Goal: Information Seeking & Learning: Learn about a topic

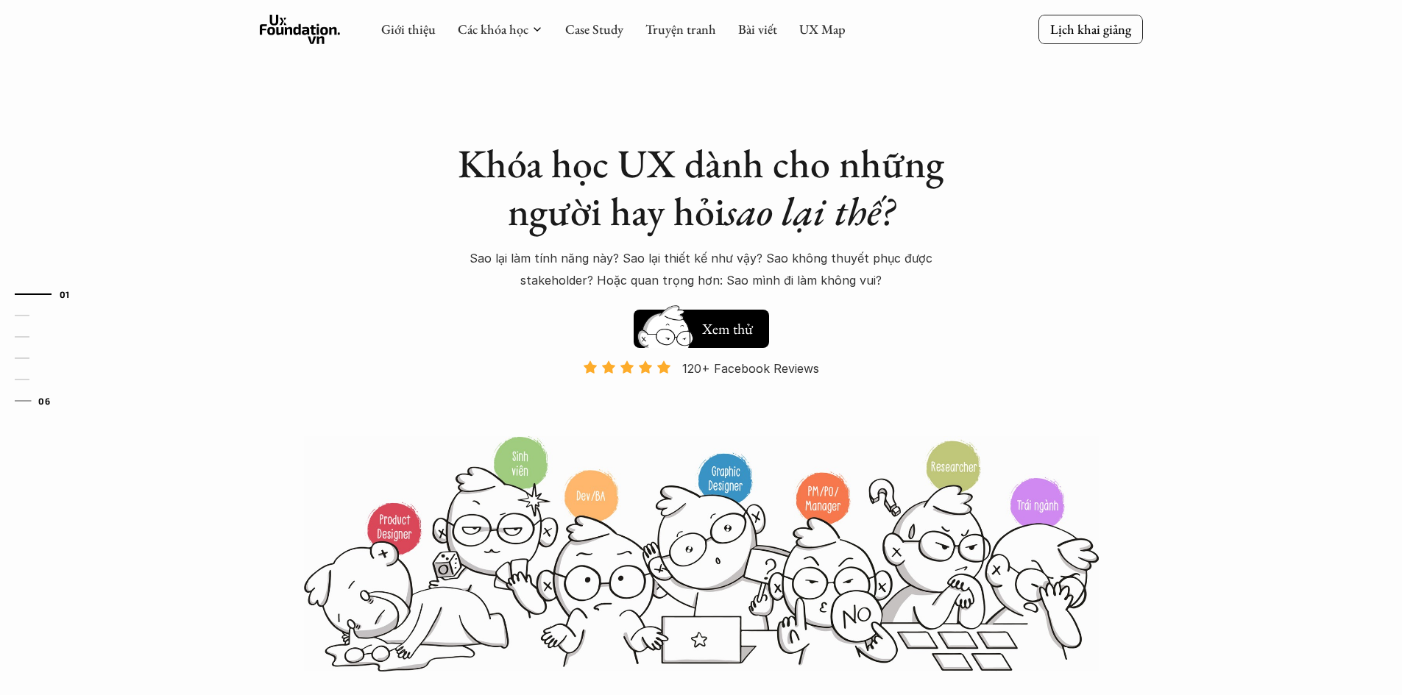
click at [54, 394] on link "06" at bounding box center [50, 401] width 70 height 18
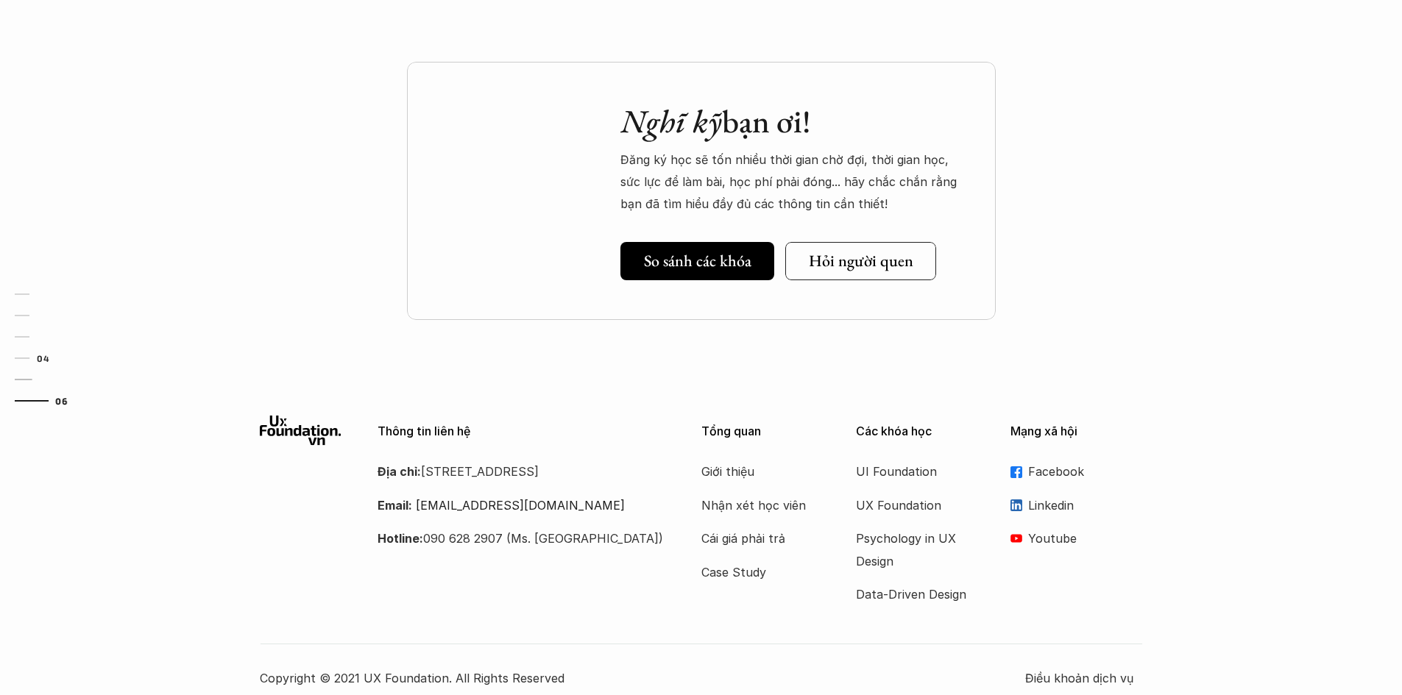
scroll to position [4452, 0]
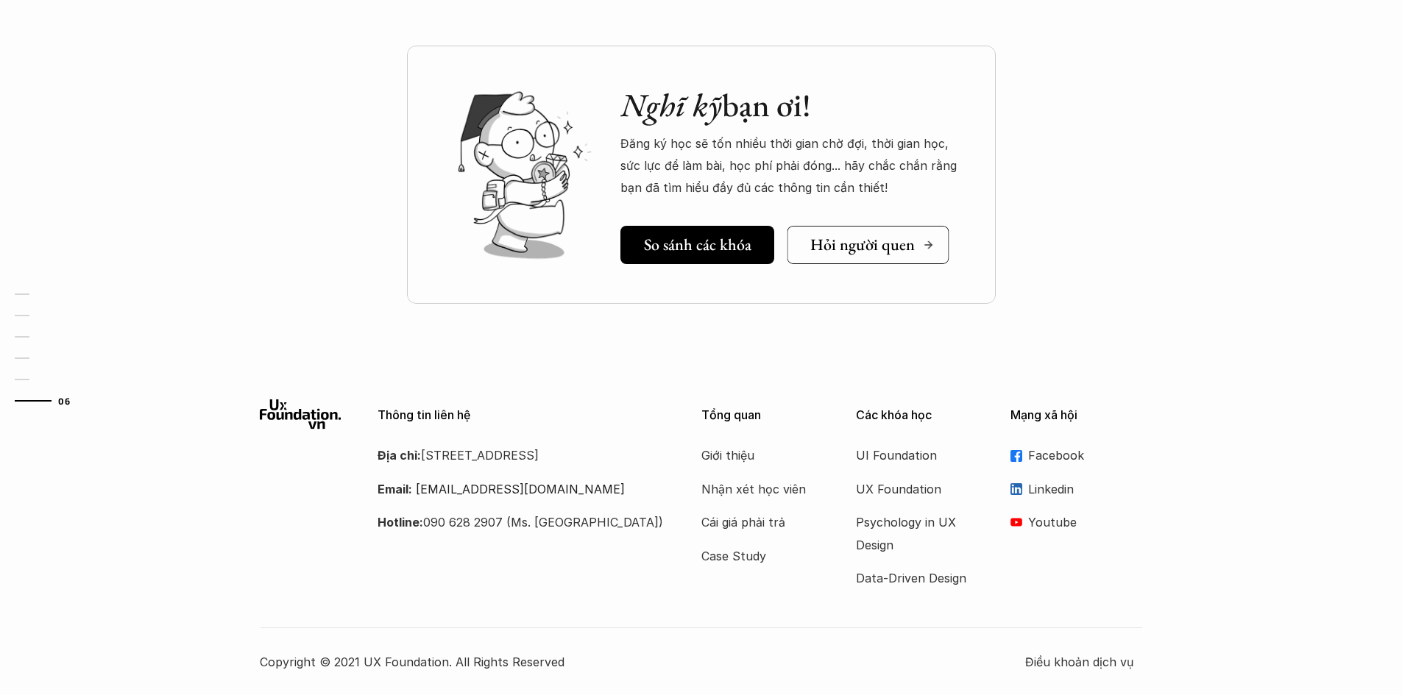
click at [849, 253] on h5 "Hỏi người quen" at bounding box center [862, 244] width 105 height 19
click at [214, 204] on div "Nghĩ kỹ bạn ơi! Đăng ký học sẽ tốn nhiều thời gian chờ đợi, thời gian học, sức …" at bounding box center [701, 212] width 1402 height 332
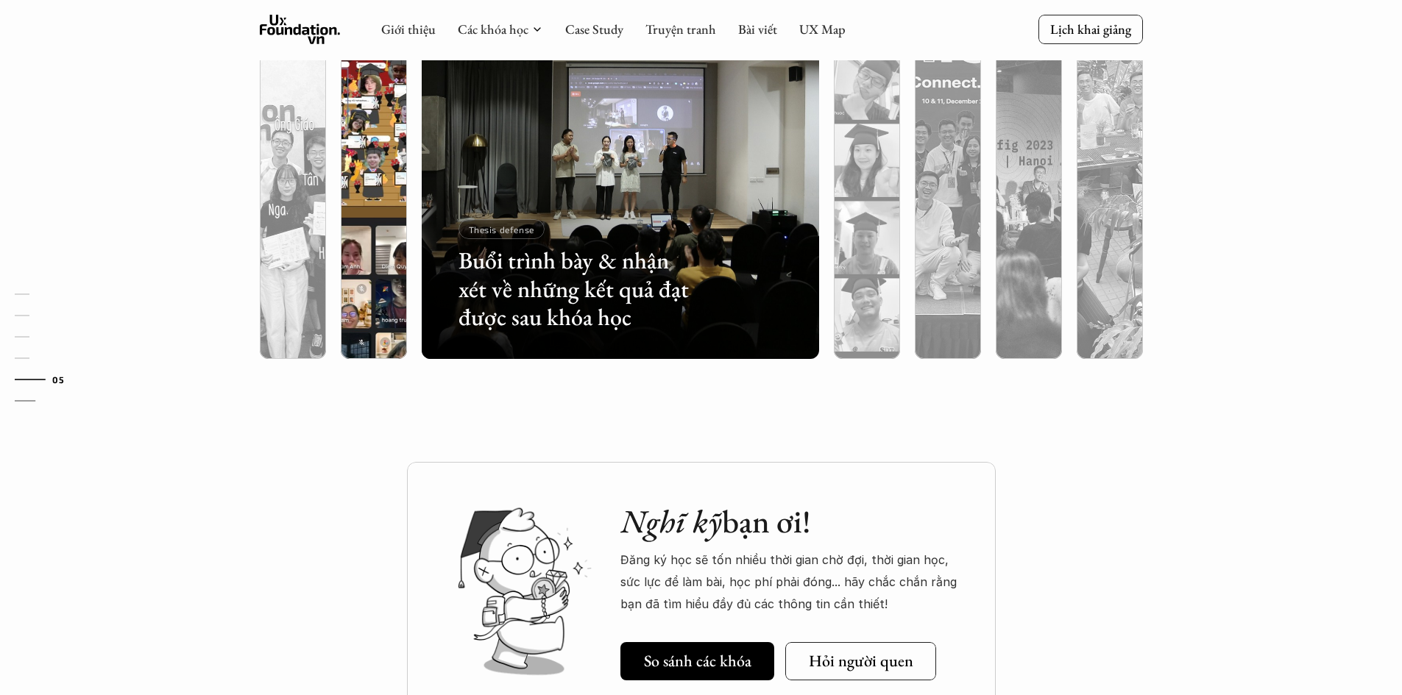
scroll to position [3864, 0]
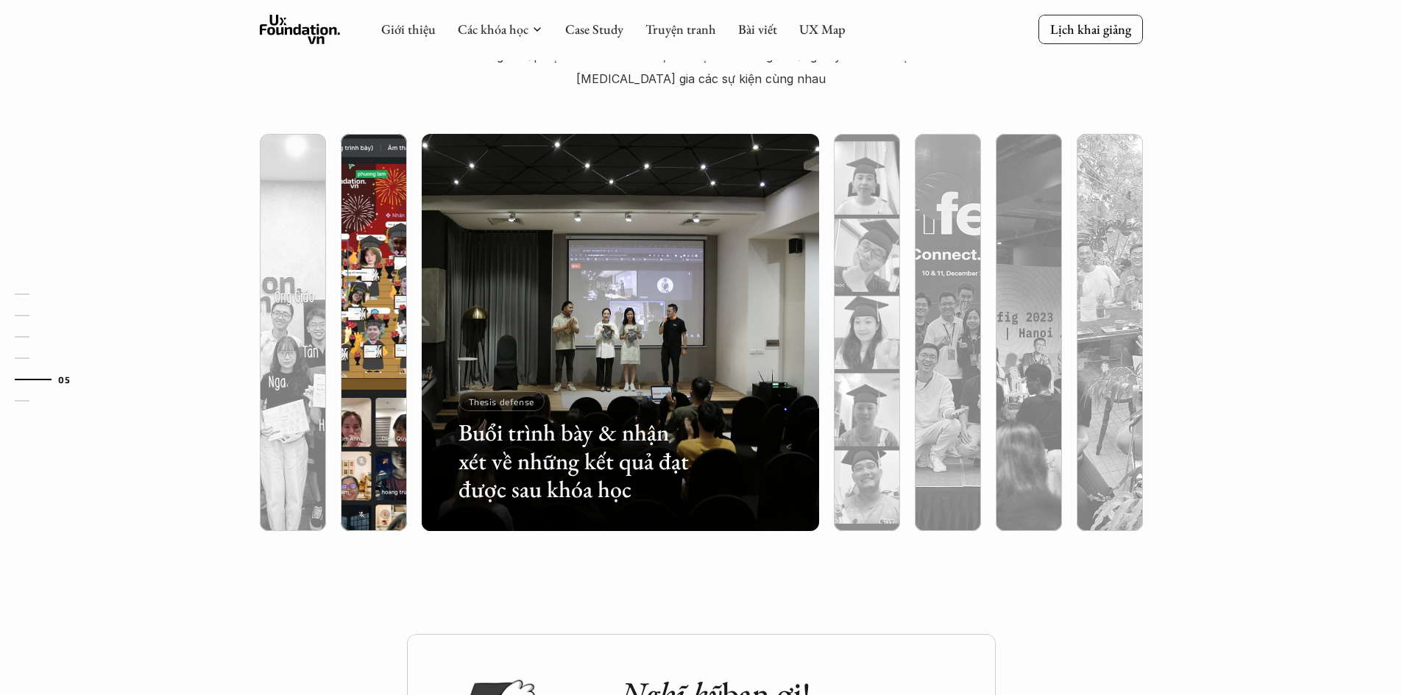
click at [365, 419] on div at bounding box center [374, 411] width 66 height 240
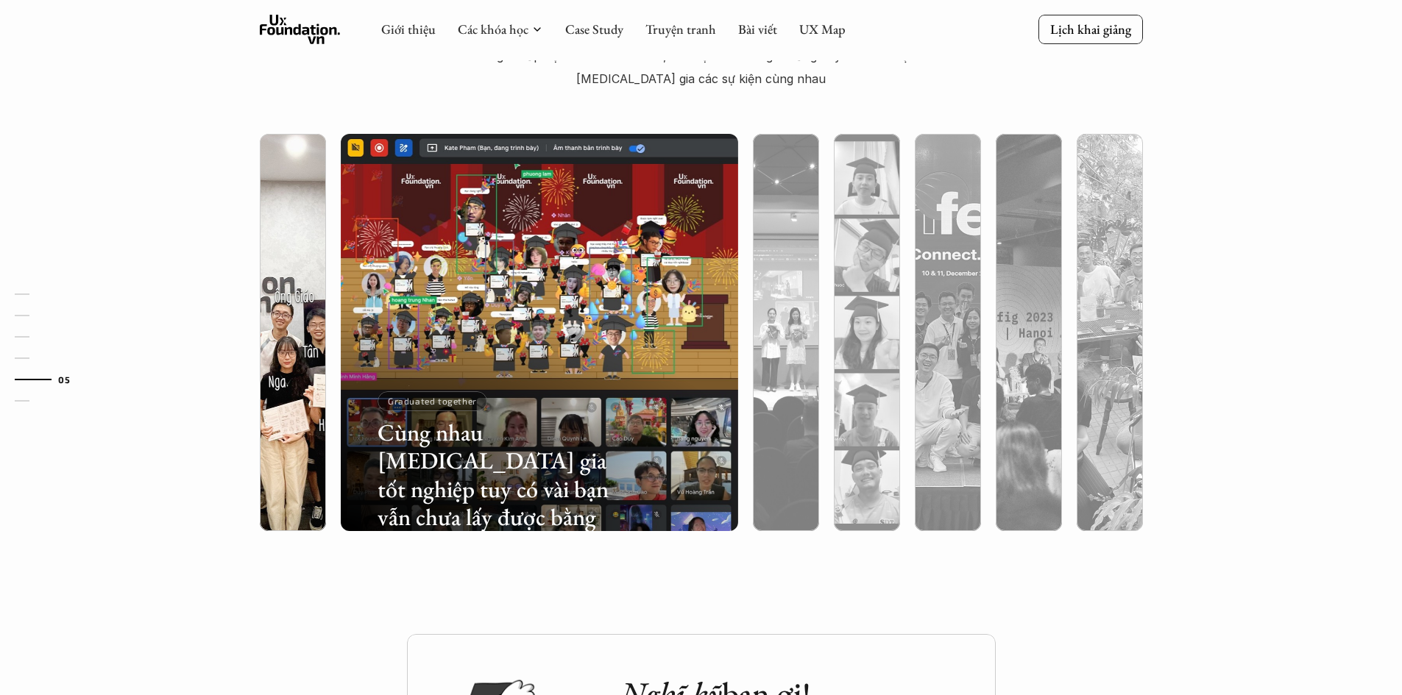
click at [302, 417] on div at bounding box center [415, 445] width 237 height 107
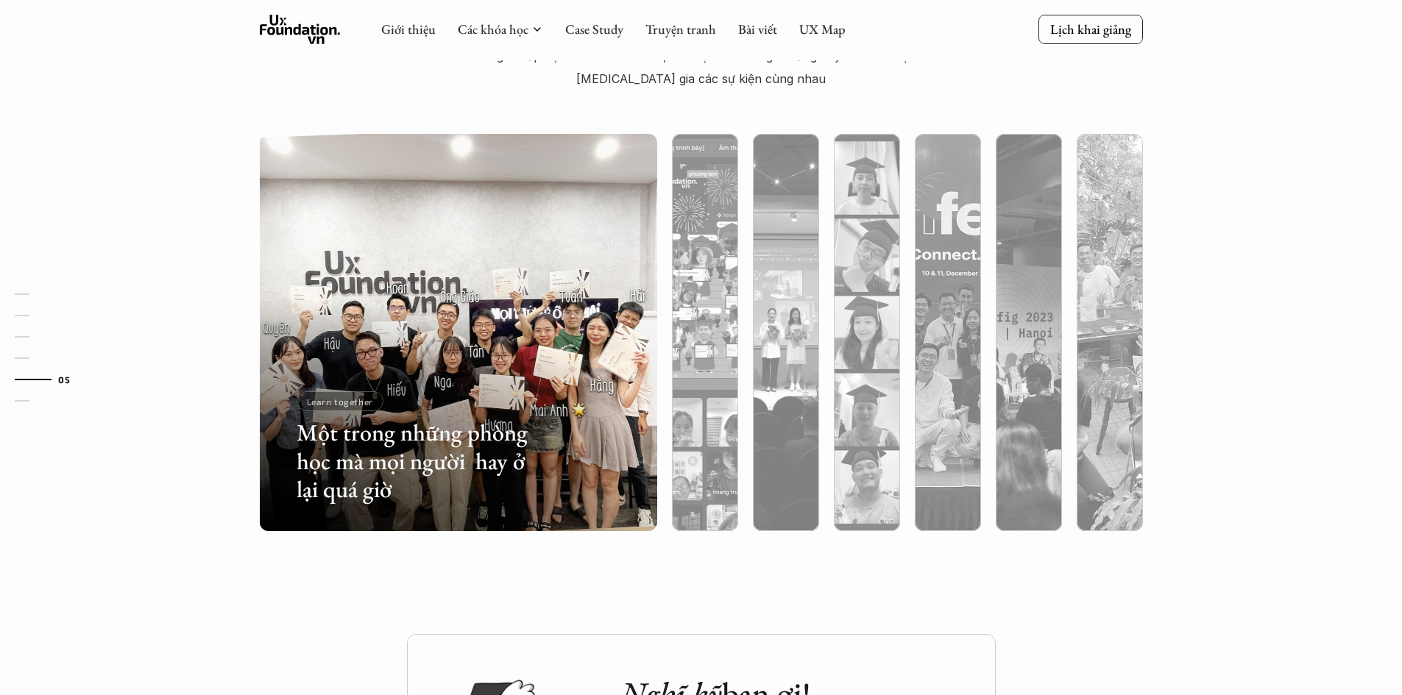
click at [31, 475] on div "01 02 03 04 05 06" at bounding box center [73, 347] width 147 height 695
click at [620, 587] on div "Lớp học trông thế nào? Ngoài lớp học Online và Offline, các học viên cũng thườn…" at bounding box center [701, 273] width 1402 height 723
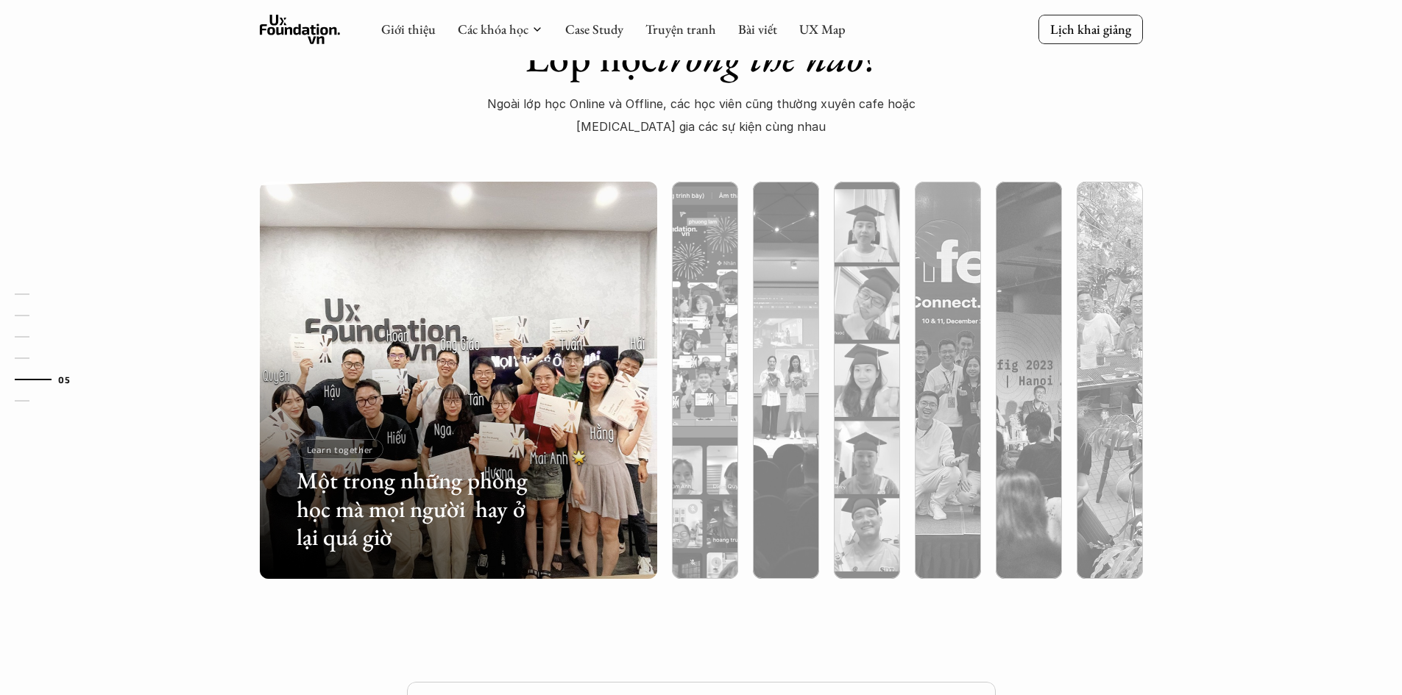
scroll to position [3790, 0]
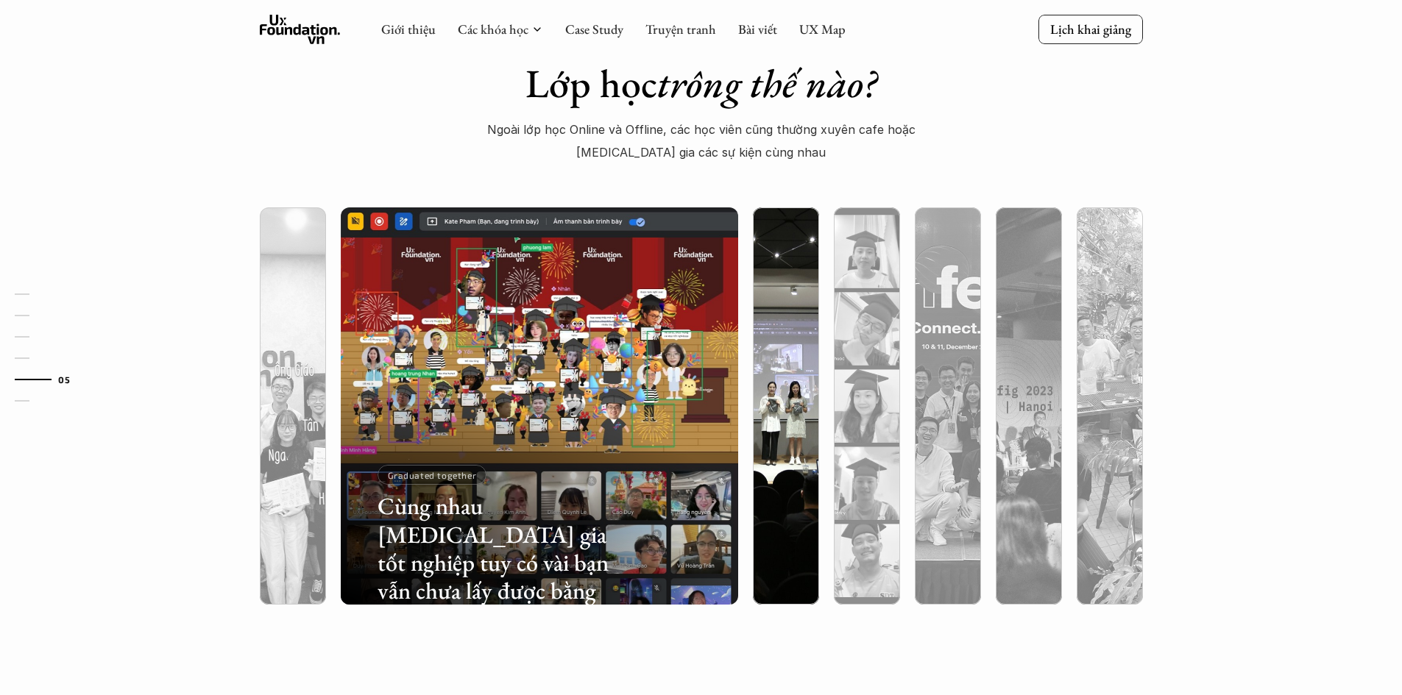
click at [781, 485] on div at bounding box center [786, 485] width 66 height 240
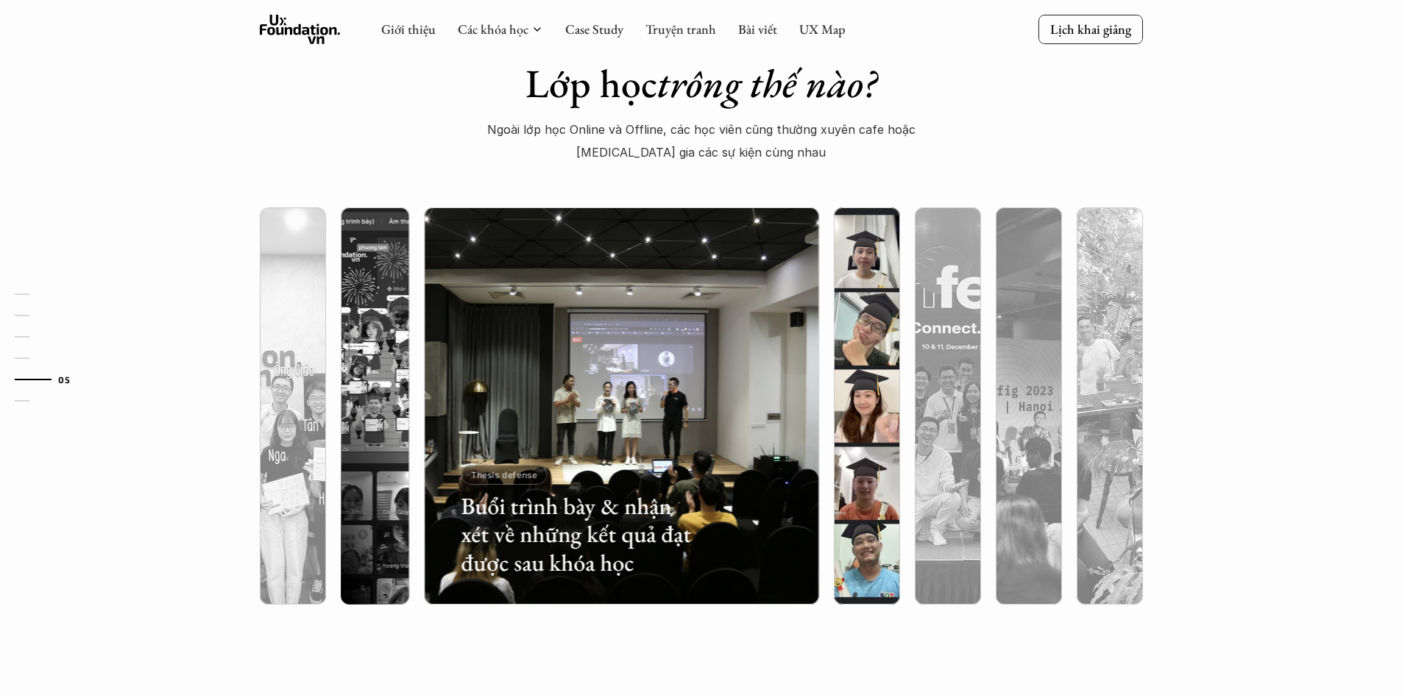
click at [832, 484] on div at bounding box center [866, 406] width 81 height 397
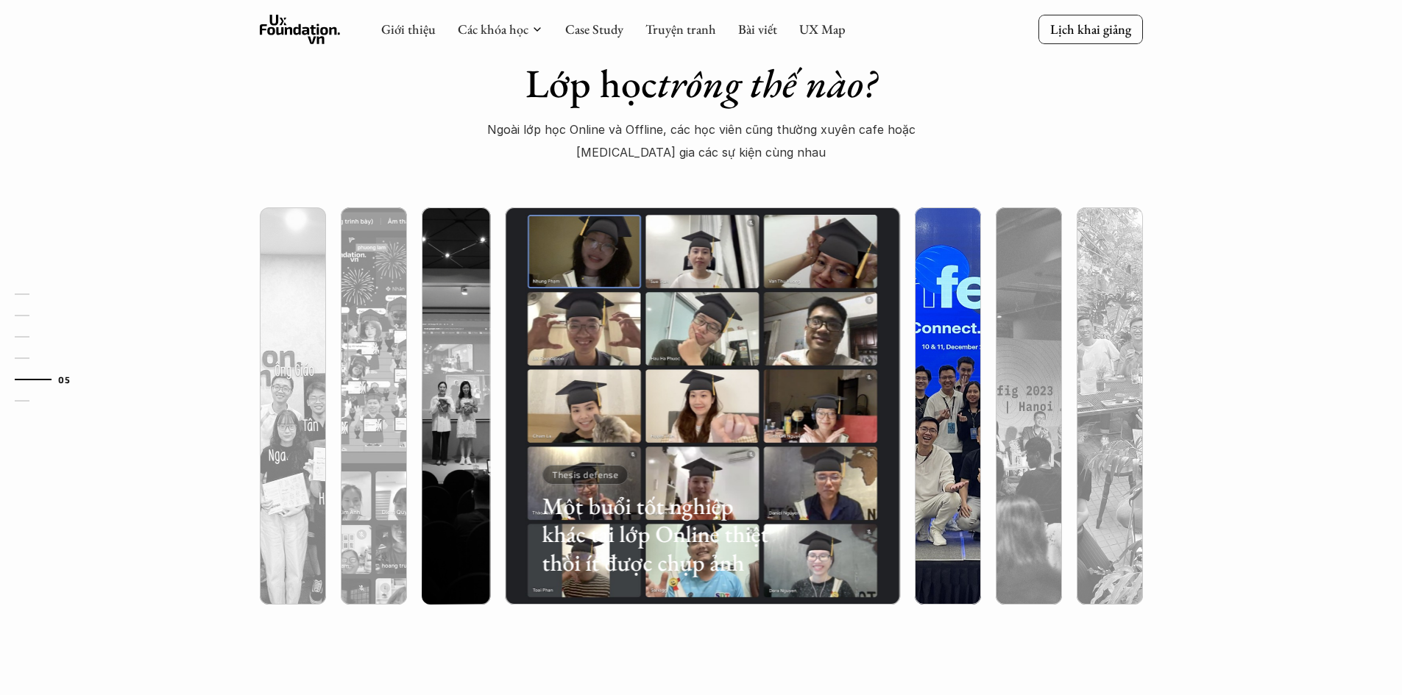
click at [915, 482] on div at bounding box center [948, 485] width 66 height 240
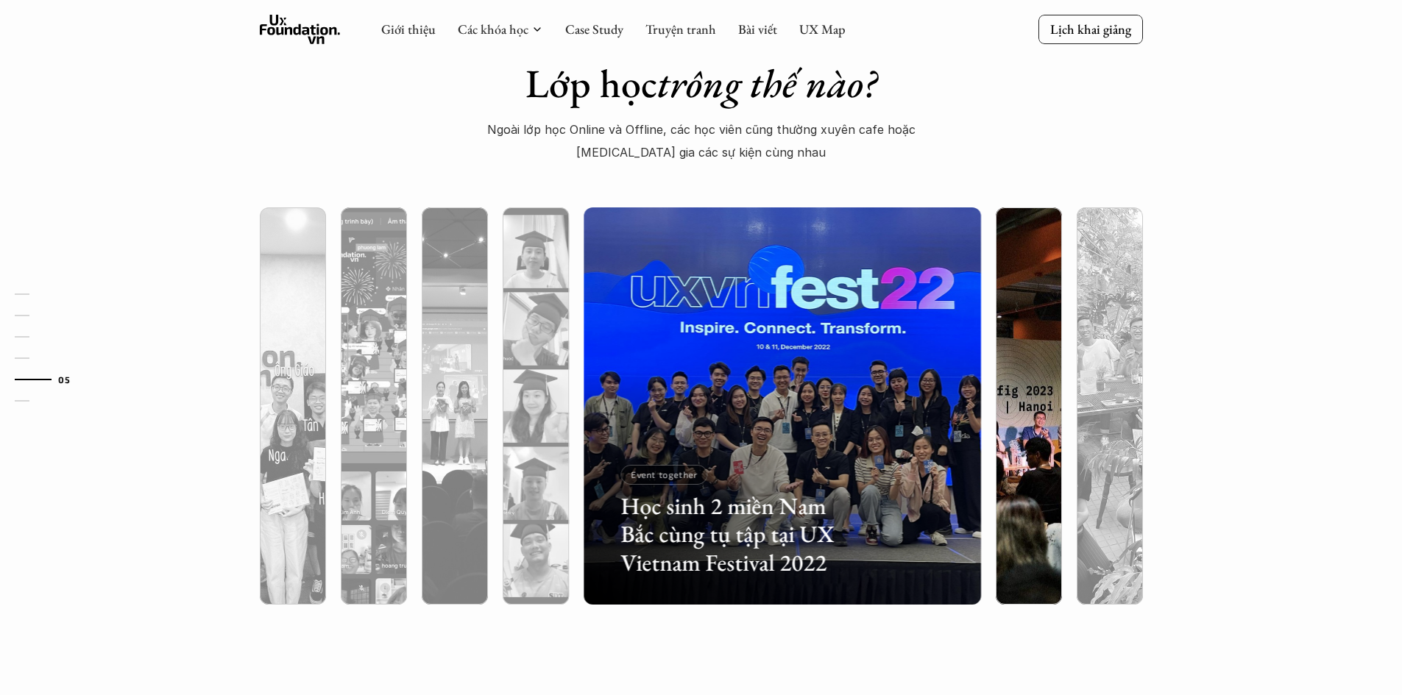
click at [1006, 472] on div at bounding box center [1029, 485] width 66 height 240
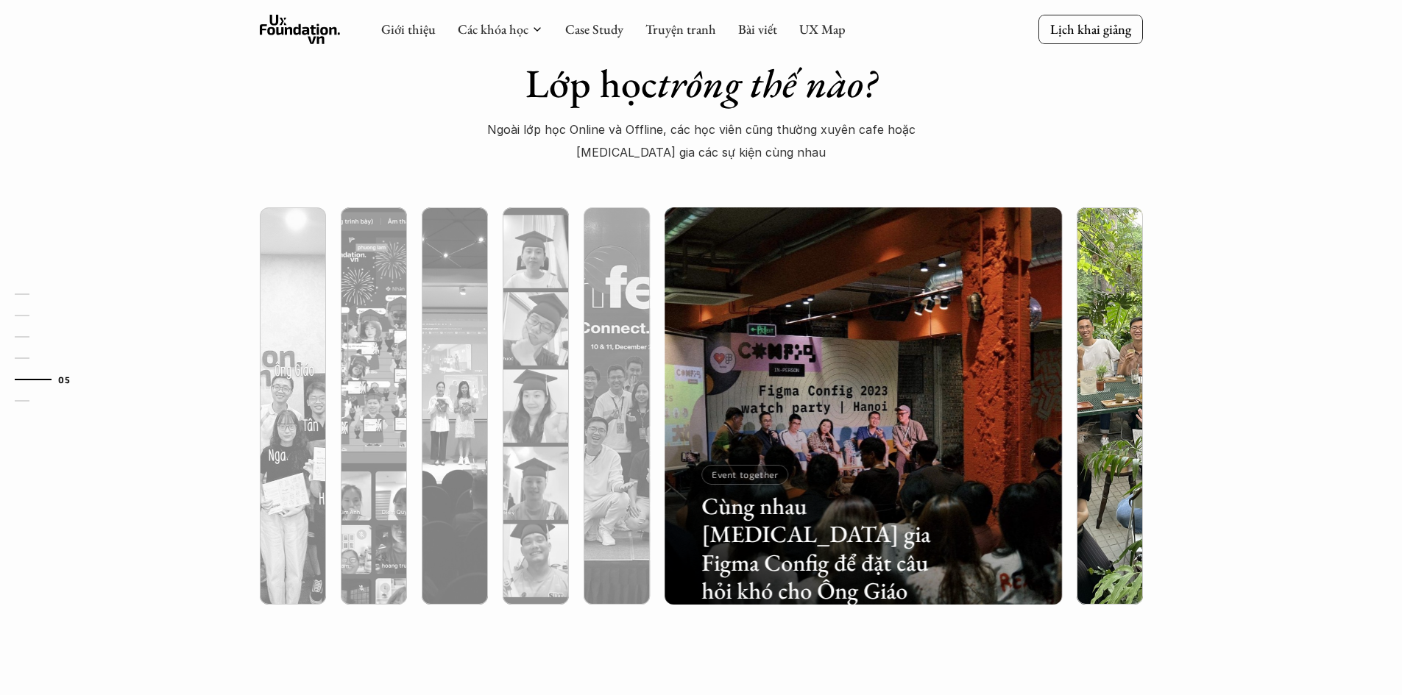
click at [1083, 464] on div at bounding box center [1110, 485] width 66 height 240
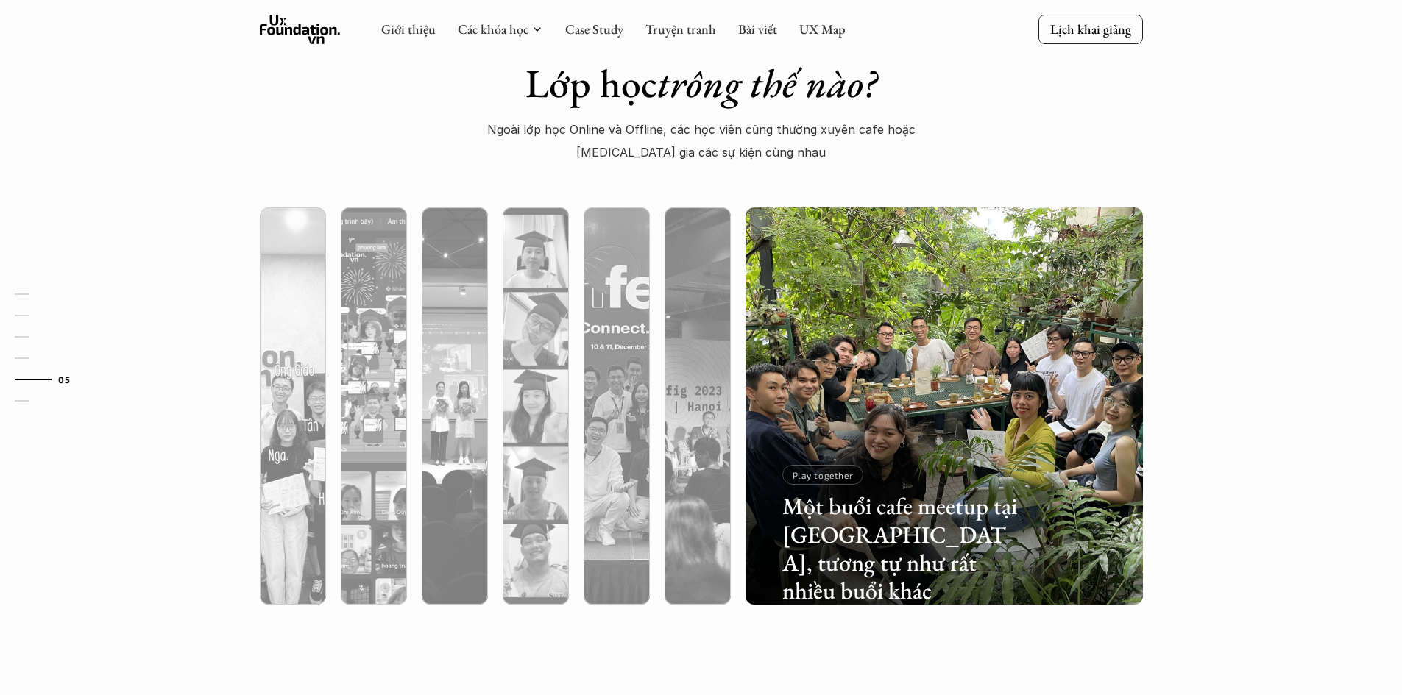
click at [1168, 505] on div "Một buổi cafe meetup tại [GEOGRAPHIC_DATA], tương tự như rất nhiều buổi khác Pl…" at bounding box center [701, 406] width 957 height 456
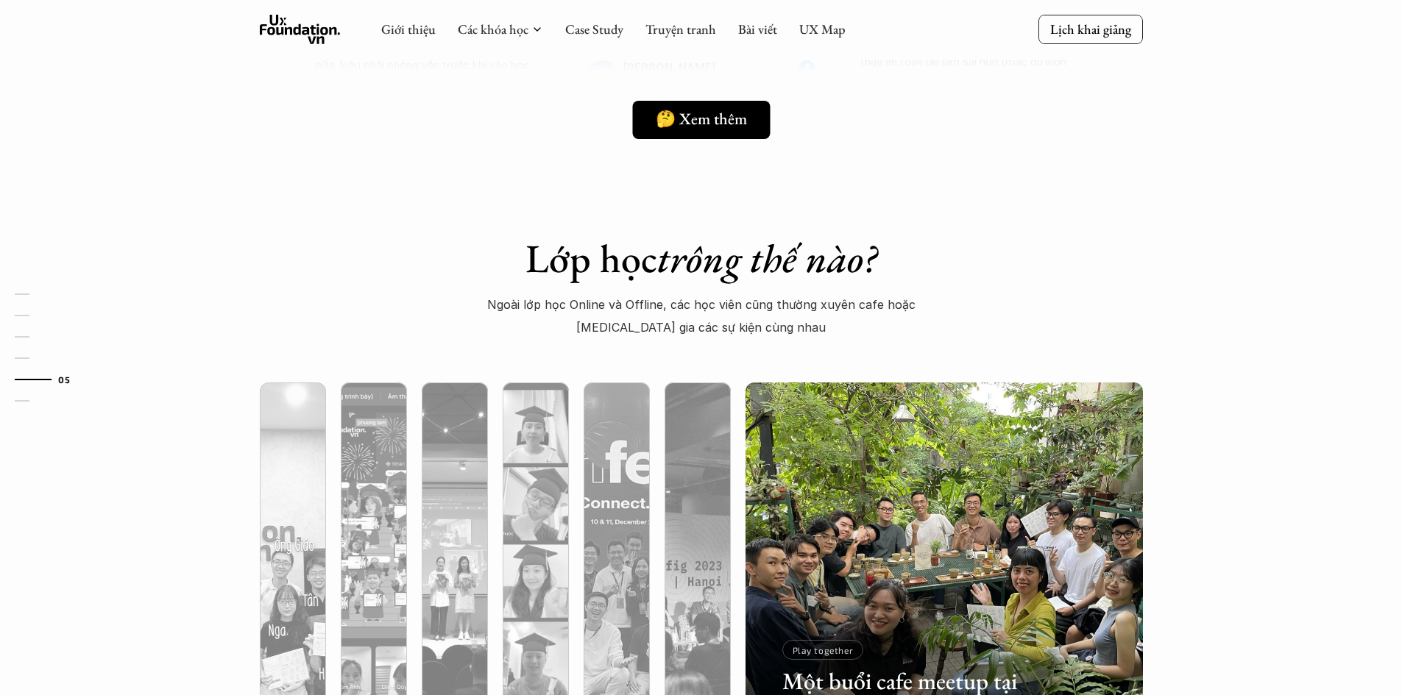
scroll to position [3569, 0]
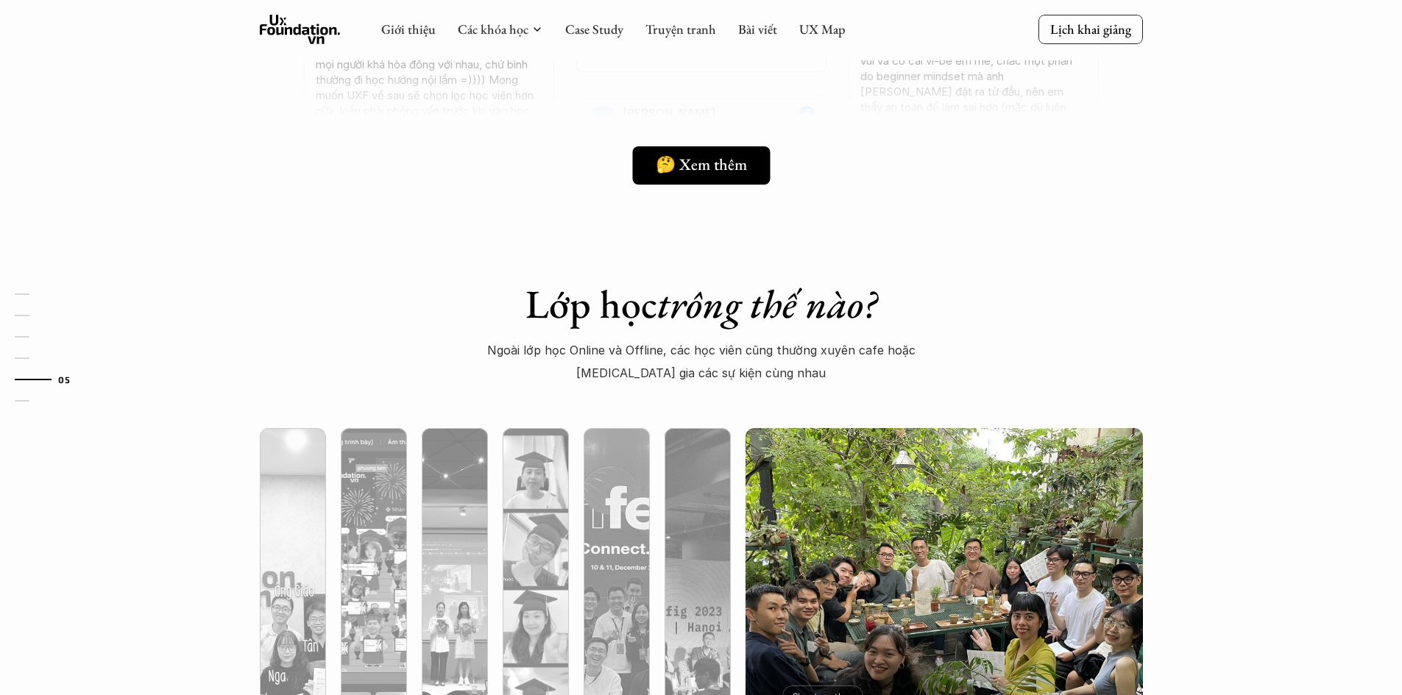
click at [1163, 492] on div "Một buổi cafe meetup tại [GEOGRAPHIC_DATA], tương tự như rất nhiều buổi khác Pl…" at bounding box center [701, 627] width 957 height 456
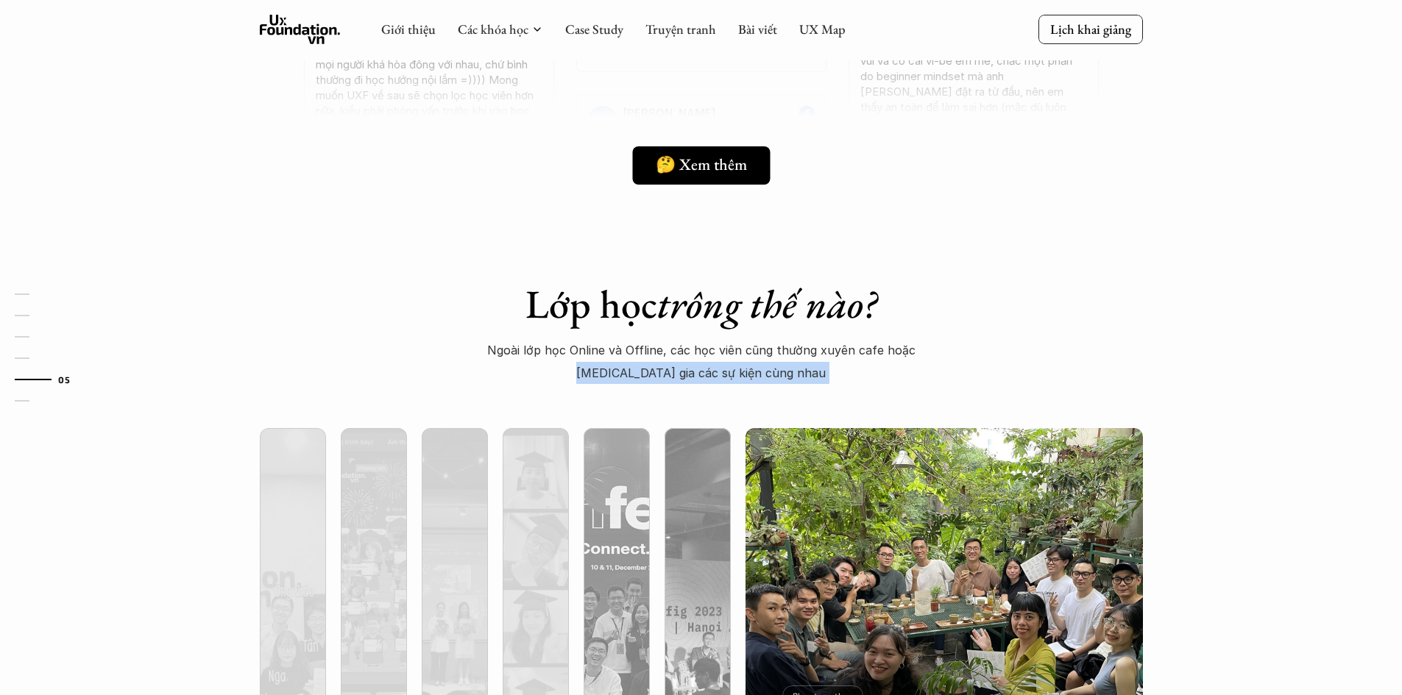
drag, startPoint x: 537, startPoint y: 392, endPoint x: 540, endPoint y: 400, distance: 8.6
click at [539, 399] on div "Lớp học trông thế nào? Ngoài lớp học Online và Offline, các học viên cũng thườn…" at bounding box center [701, 568] width 1402 height 723
click at [567, 398] on div "Lớp học trông thế nào? Ngoài lớp học Online và Offline, các học viên cũng thườn…" at bounding box center [701, 568] width 1402 height 723
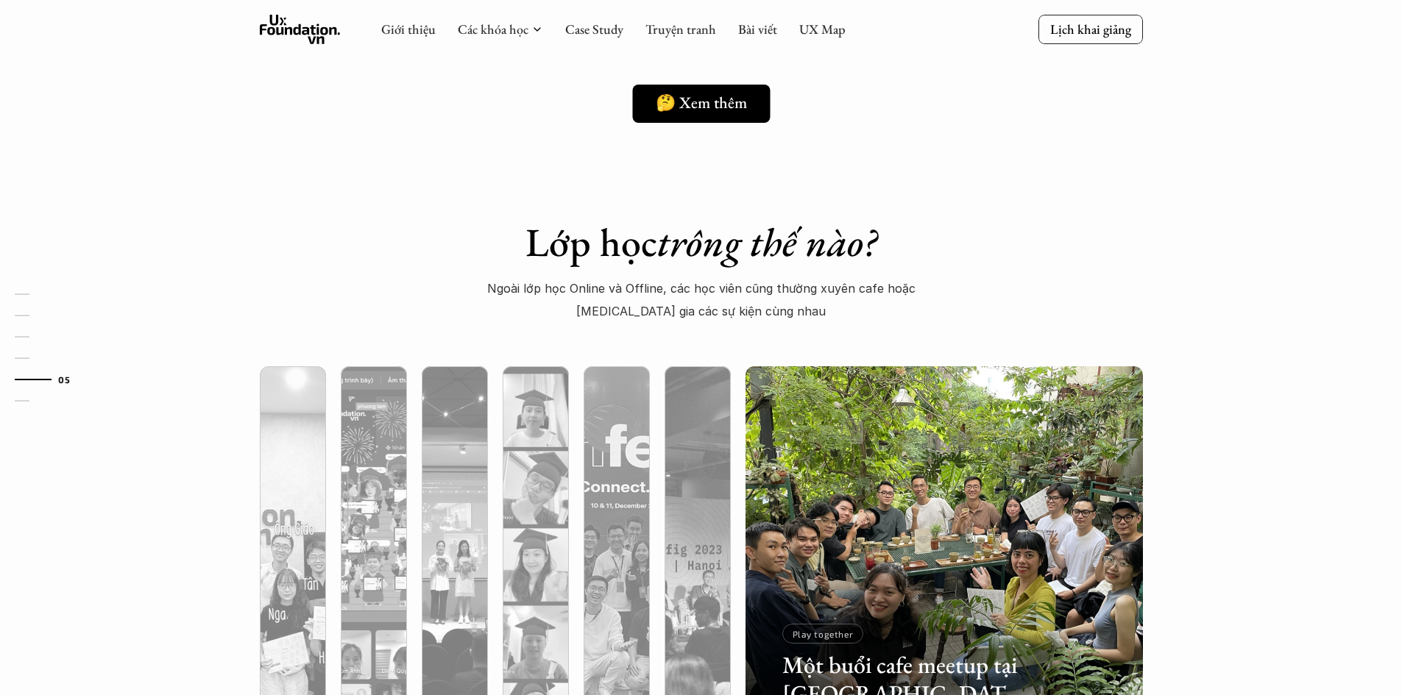
scroll to position [3716, 0]
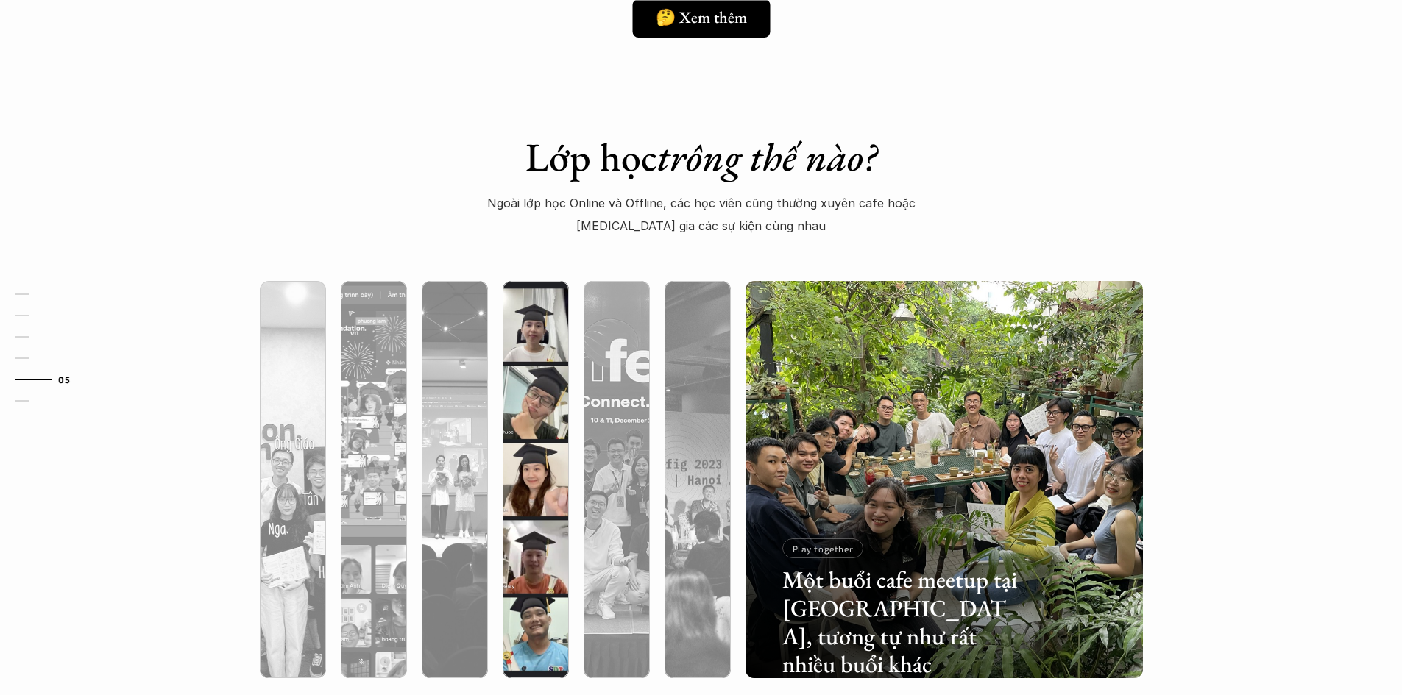
click at [572, 397] on div at bounding box center [535, 479] width 81 height 397
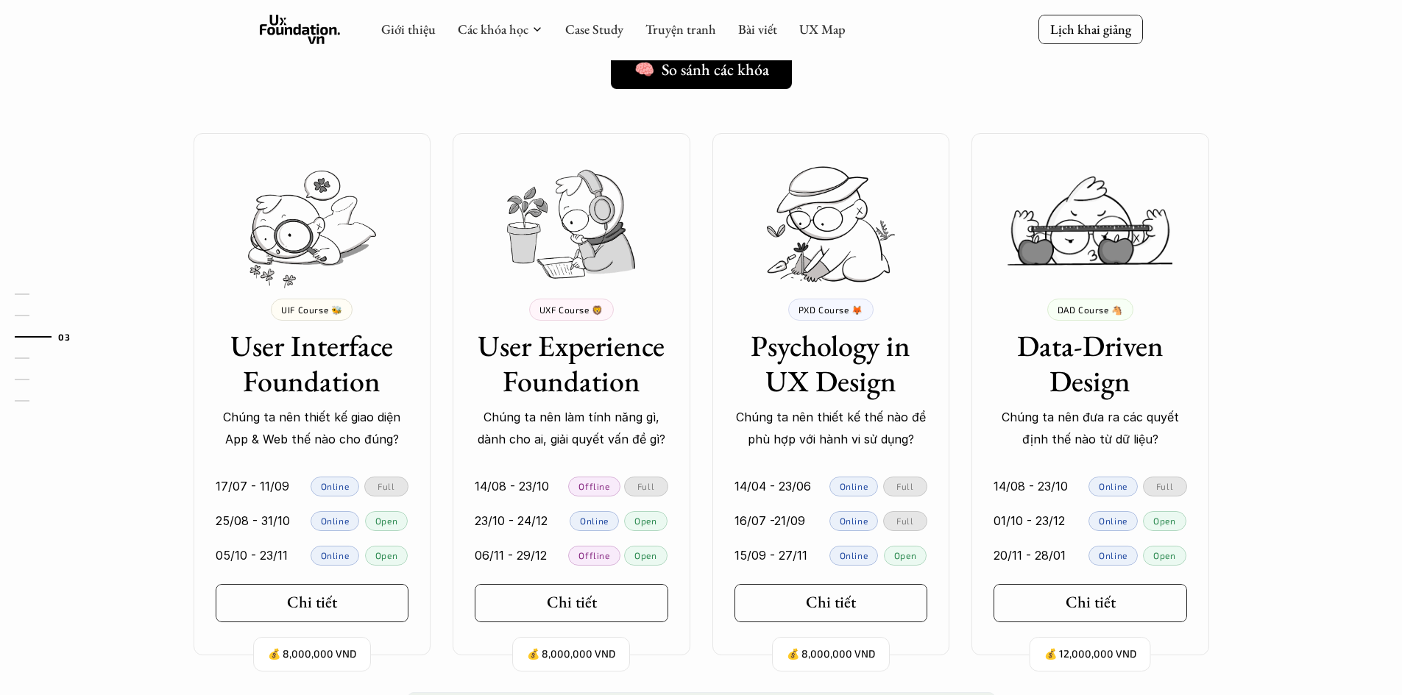
scroll to position [1214, 0]
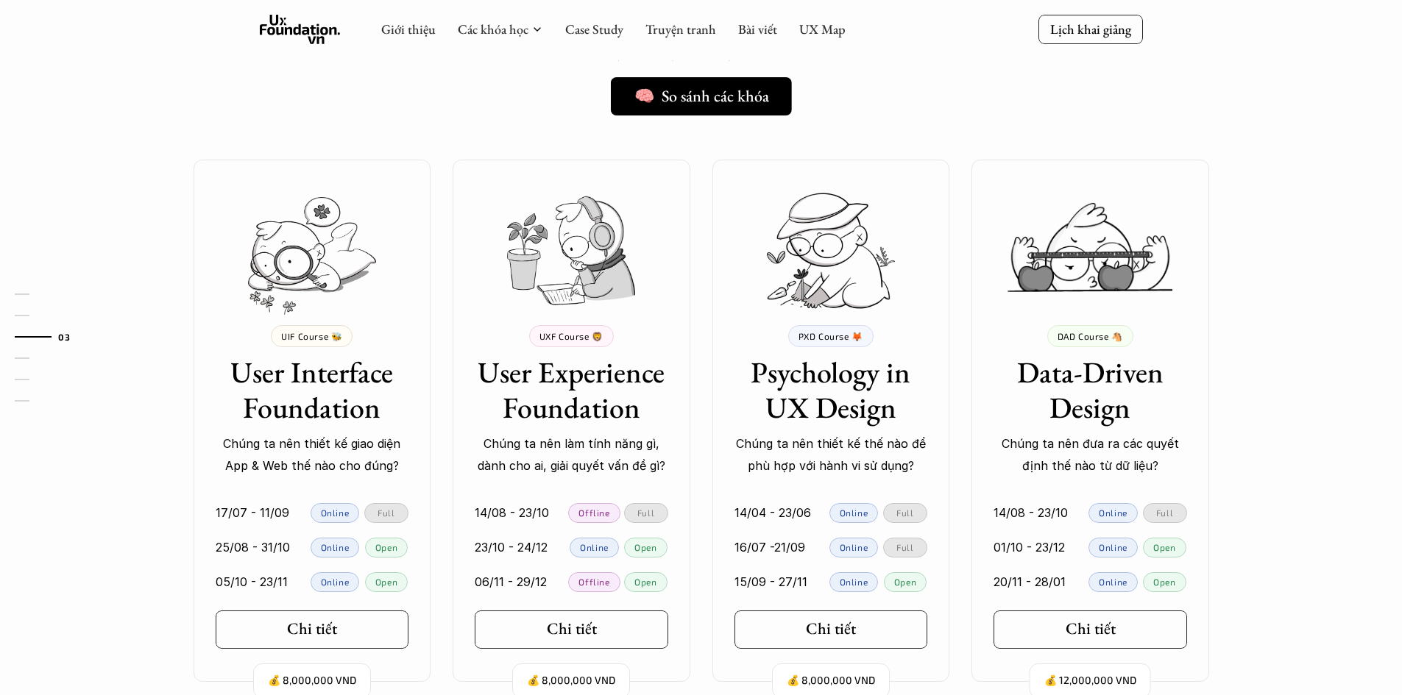
click at [679, 146] on div "Ở đây dạy gì thế? 🧠 So sánh các khóa Mỗi khóa học tập trung vào những nhóm đối …" at bounding box center [701, 321] width 1060 height 794
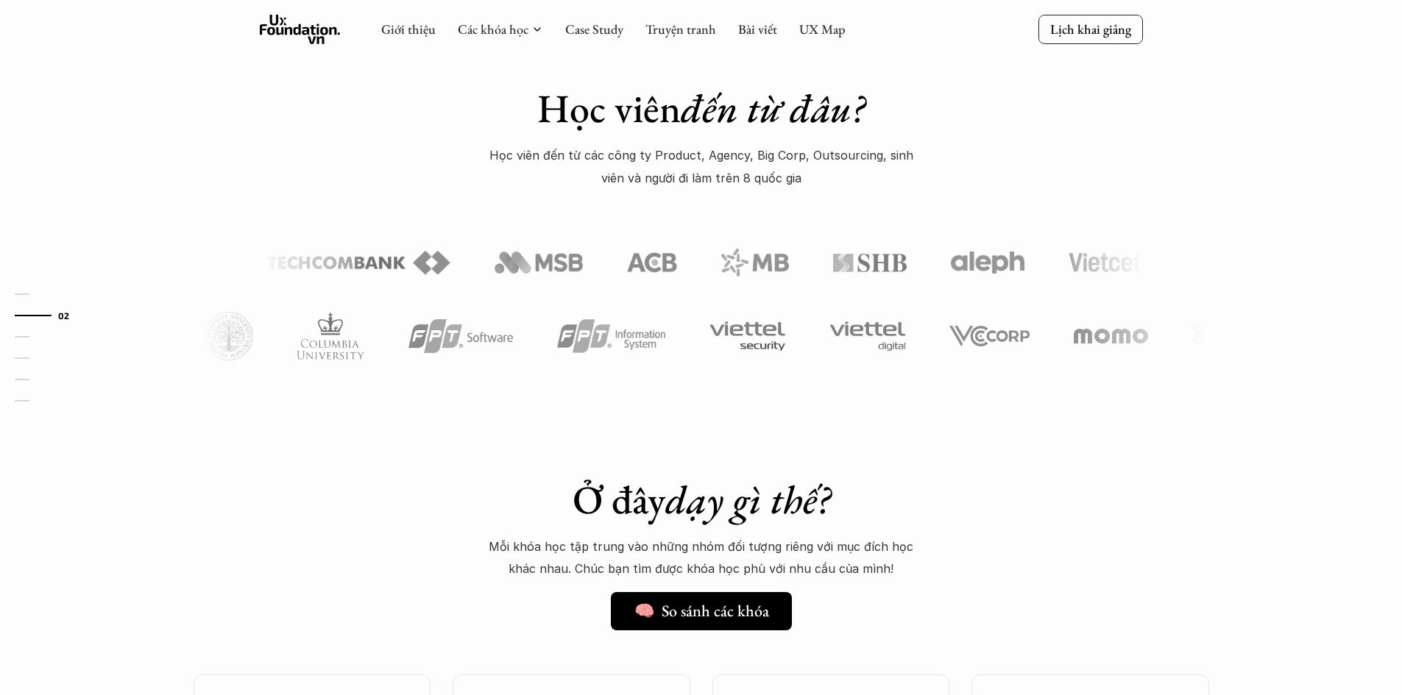
scroll to position [626, 0]
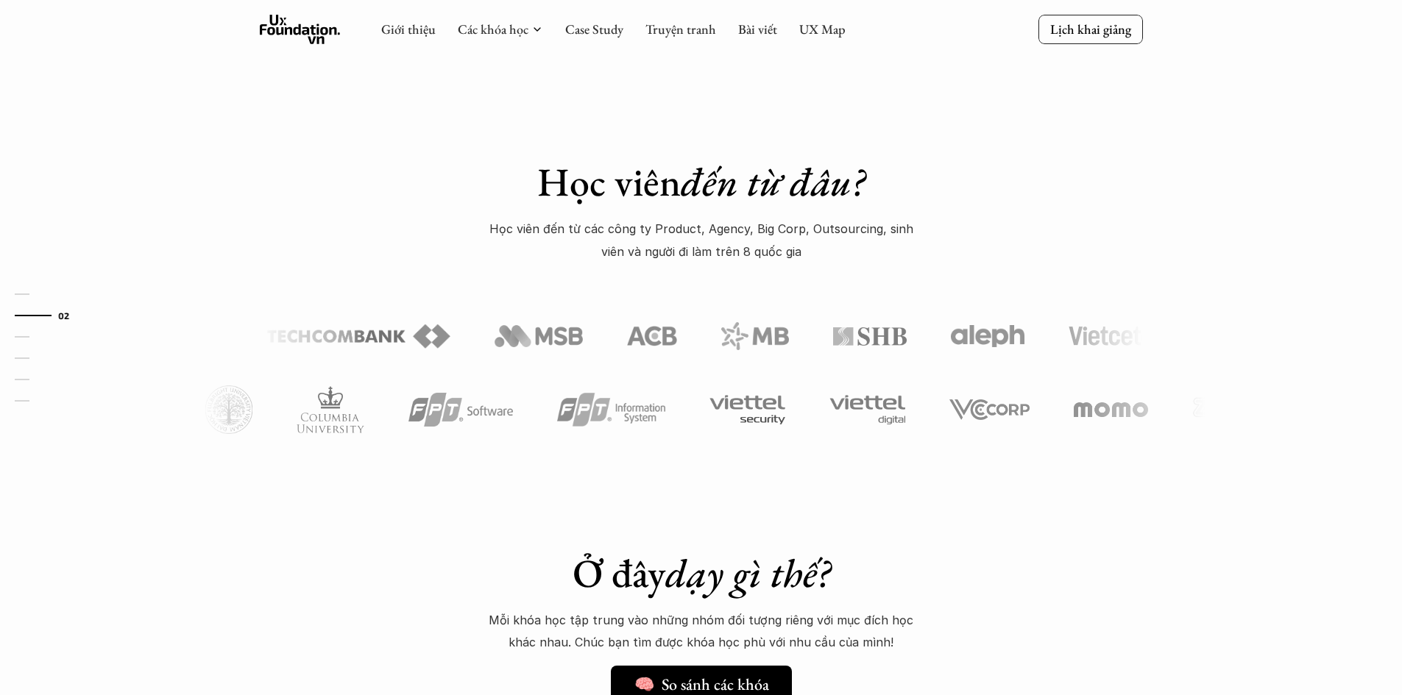
click at [244, 236] on div "Học viên đến từ đâu? Học viên đến từ các công ty Product, Agency, Big Corp, Out…" at bounding box center [701, 269] width 1402 height 443
drag, startPoint x: 0, startPoint y: 186, endPoint x: 66, endPoint y: 222, distance: 75.1
click at [0, 188] on div "01 02 03 04 05 06" at bounding box center [73, 347] width 147 height 695
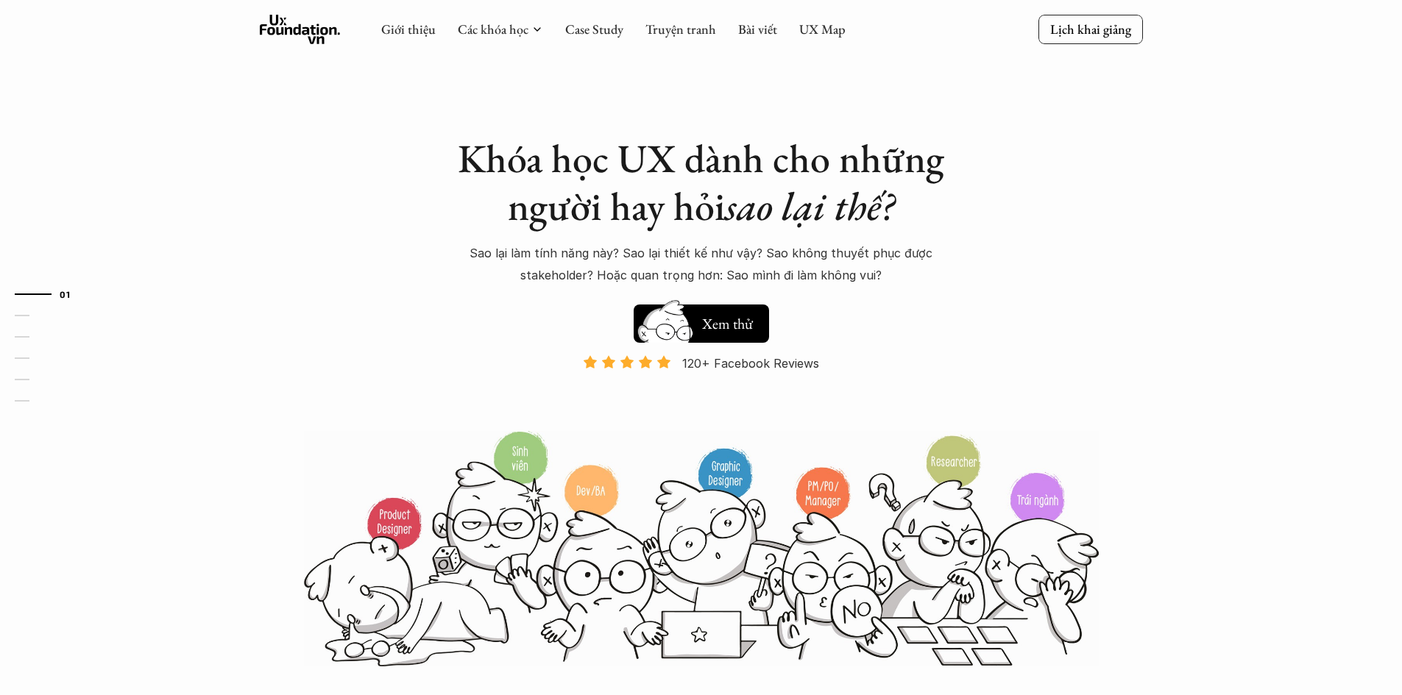
scroll to position [0, 0]
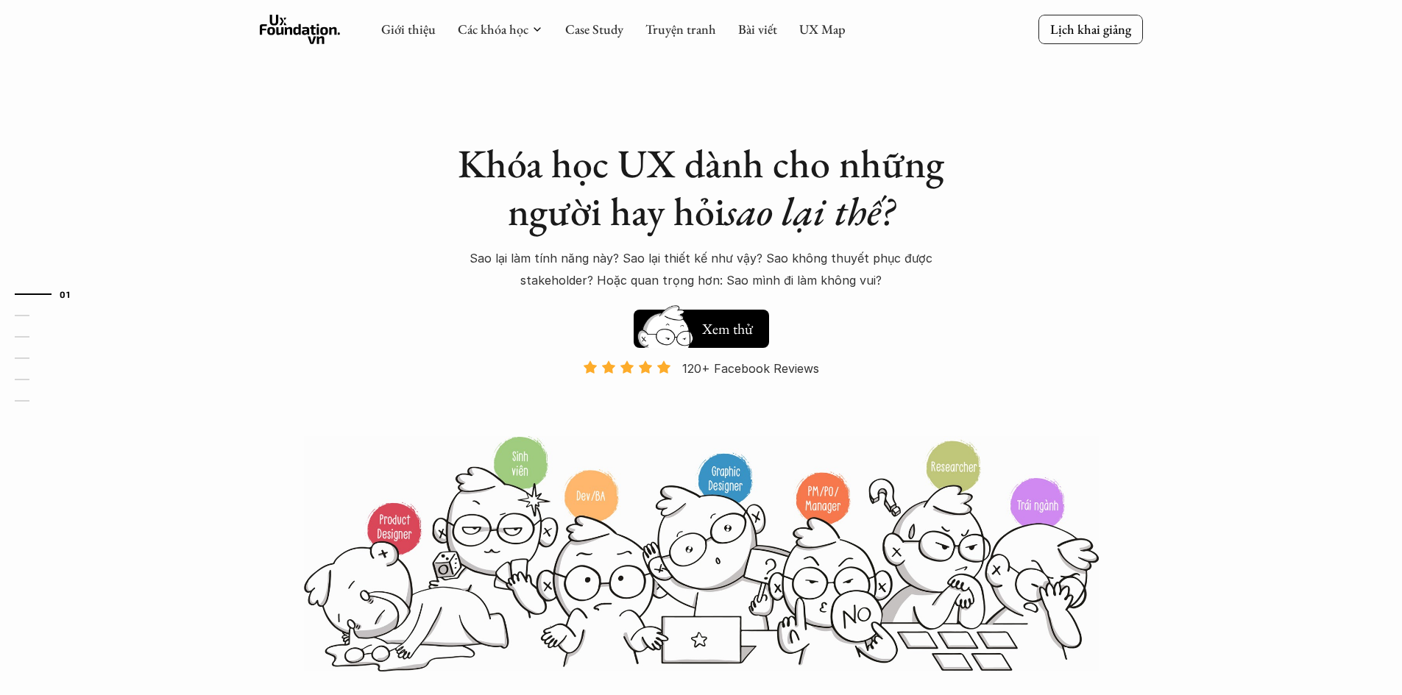
click at [374, 398] on div "Khóa học UX dành cho những người hay hỏi sao lại thế? Sao lại làm tính năng này…" at bounding box center [701, 336] width 883 height 673
click at [417, 413] on div "Khóa học UX dành cho những người hay hỏi sao lại thế? Sao lại làm tính năng này…" at bounding box center [701, 336] width 883 height 673
click at [704, 332] on img at bounding box center [665, 352] width 79 height 67
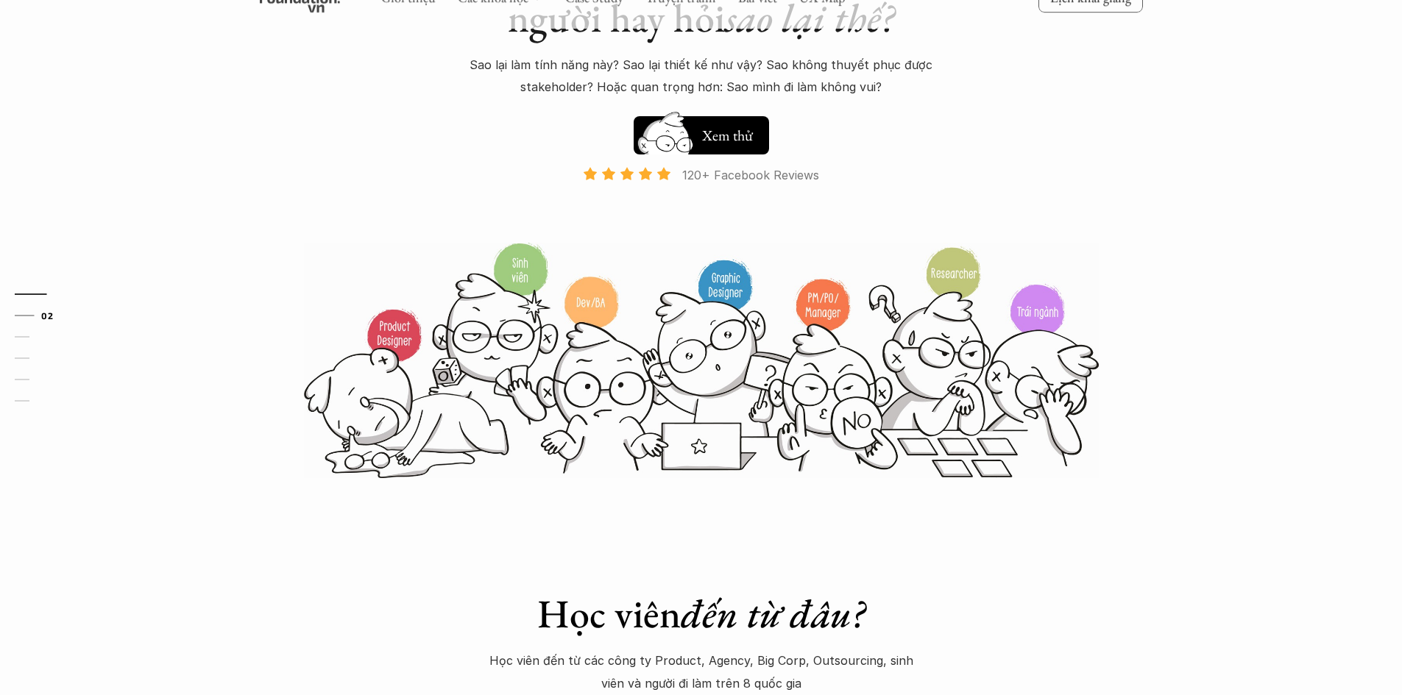
scroll to position [442, 0]
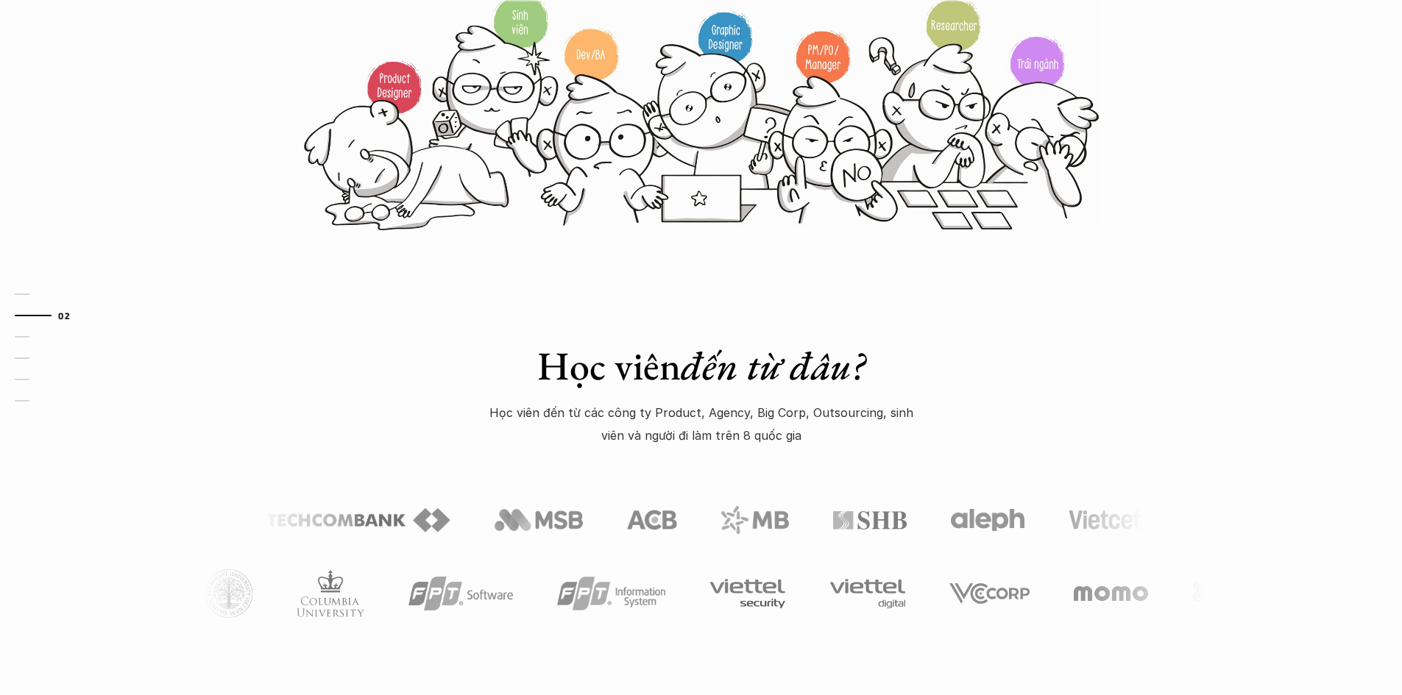
click at [773, 426] on p "Học viên đến từ các công ty Product, Agency, Big Corp, Outsourcing, sinh viên v…" at bounding box center [702, 424] width 442 height 45
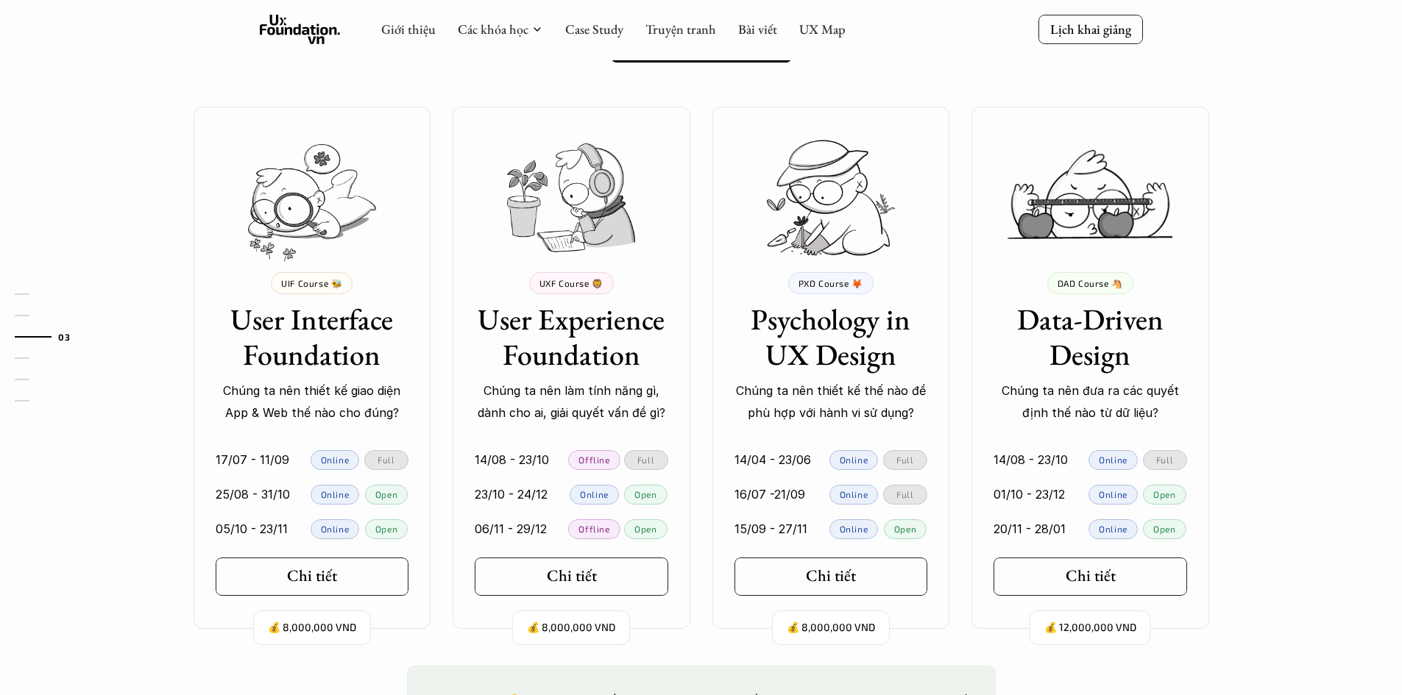
scroll to position [1030, 0]
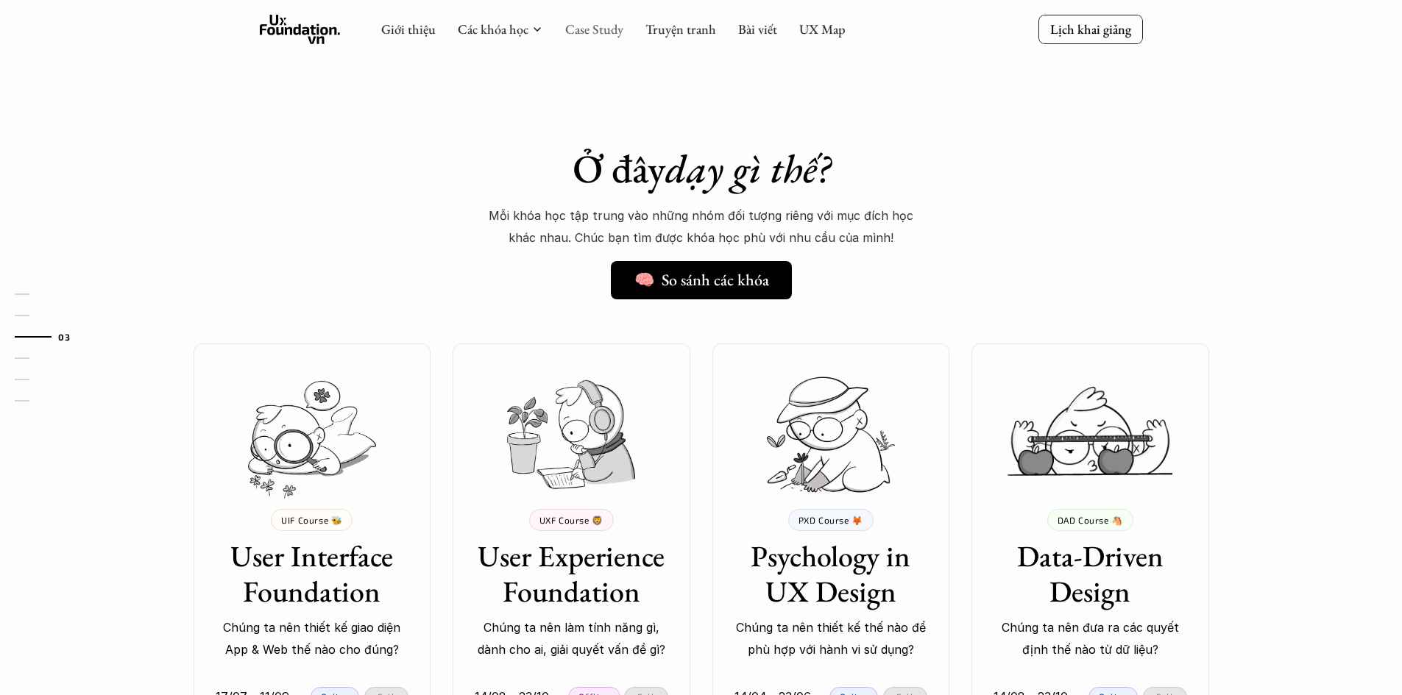
click at [591, 30] on link "Case Study" at bounding box center [594, 29] width 58 height 17
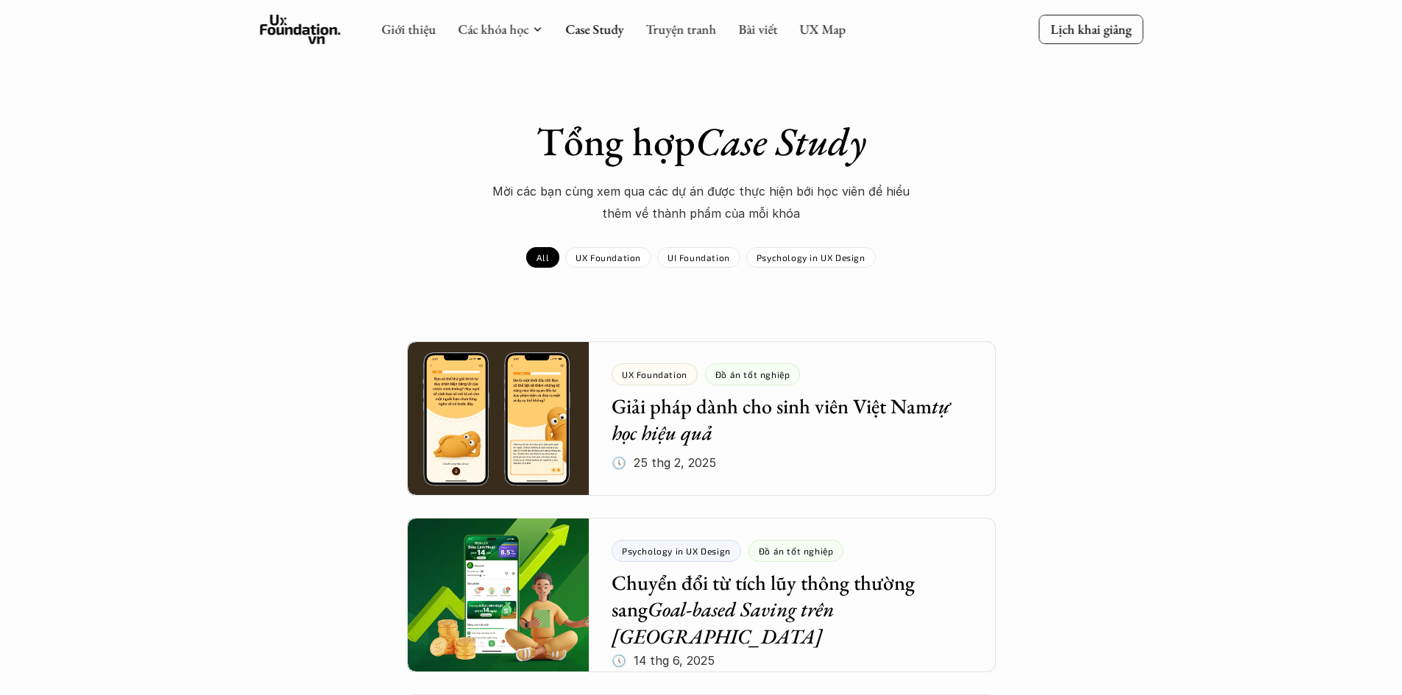
drag, startPoint x: 0, startPoint y: 264, endPoint x: 2, endPoint y: 274, distance: 10.5
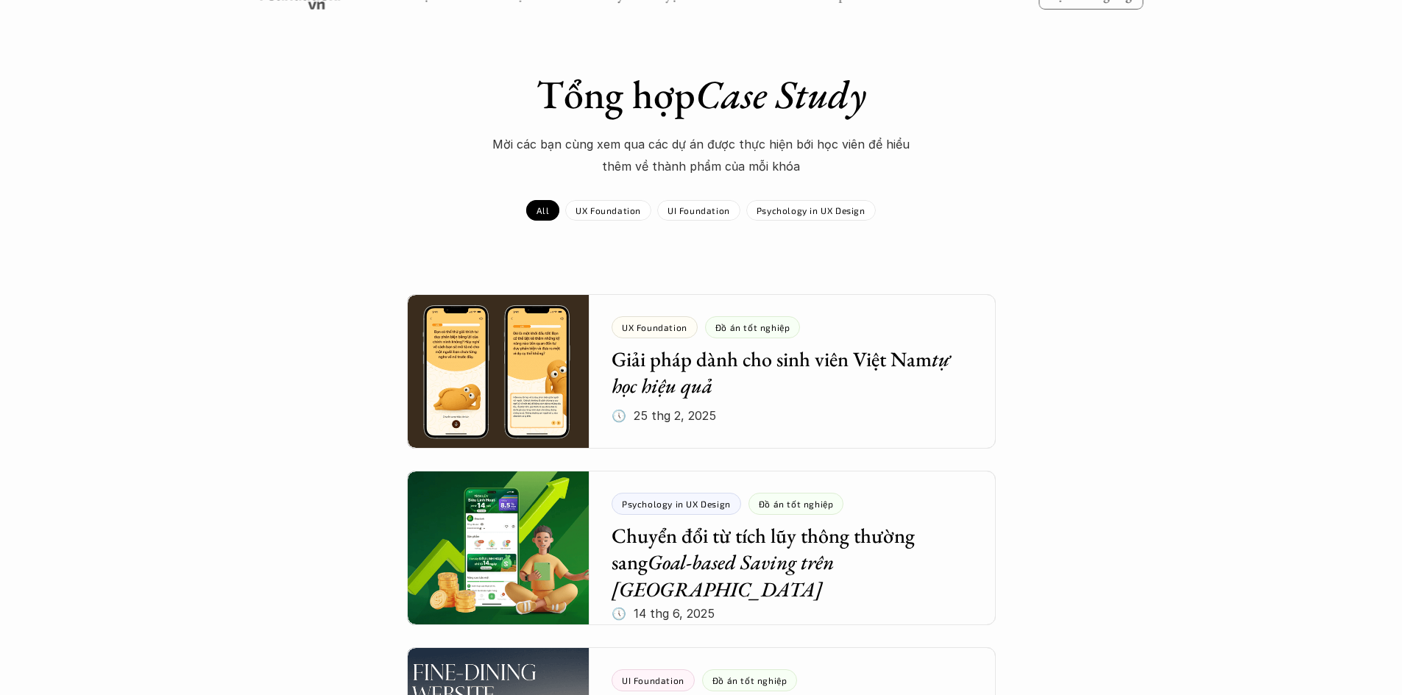
scroll to position [74, 0]
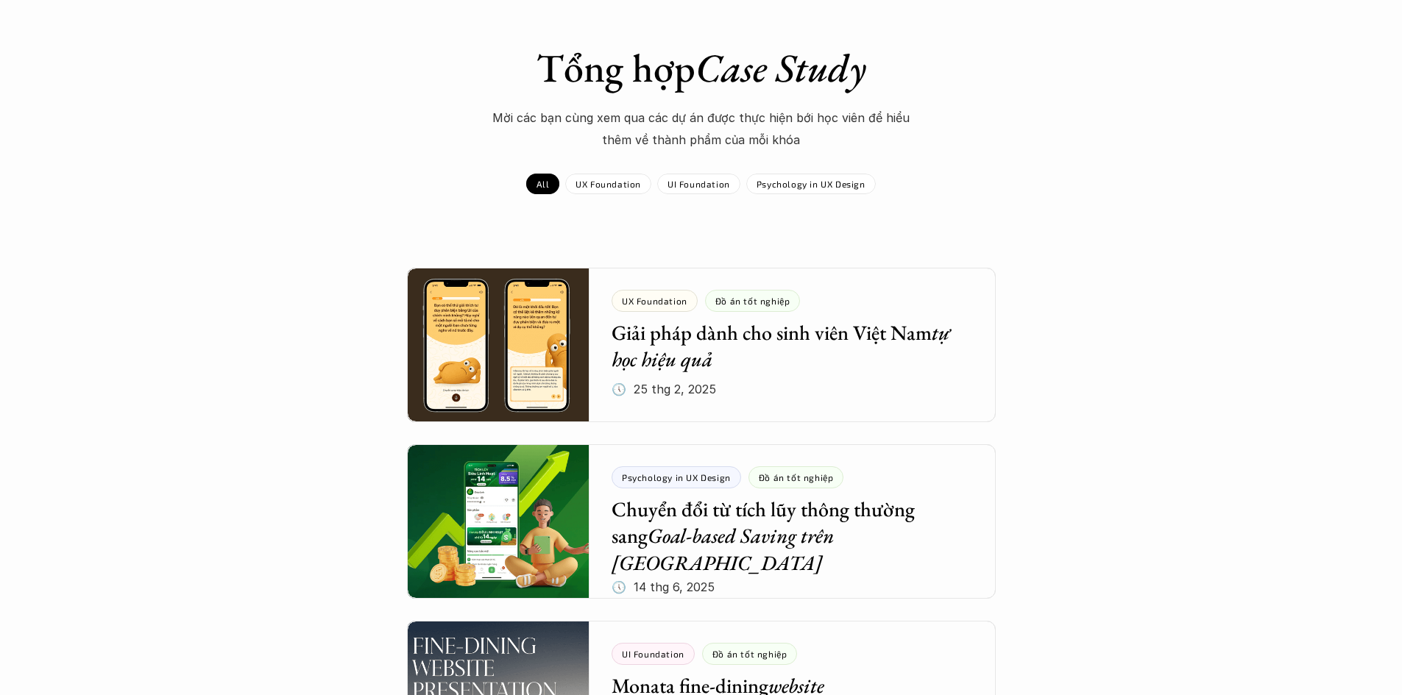
click at [607, 353] on div at bounding box center [701, 345] width 589 height 155
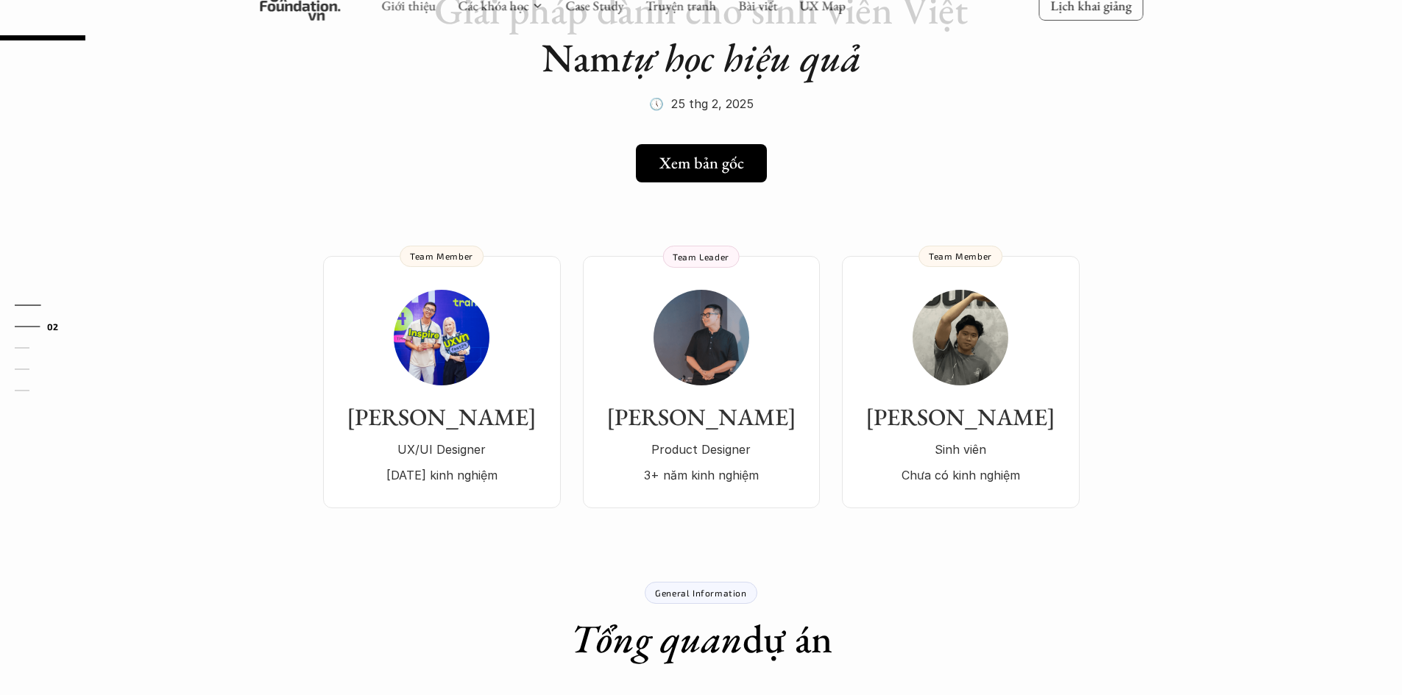
scroll to position [221, 0]
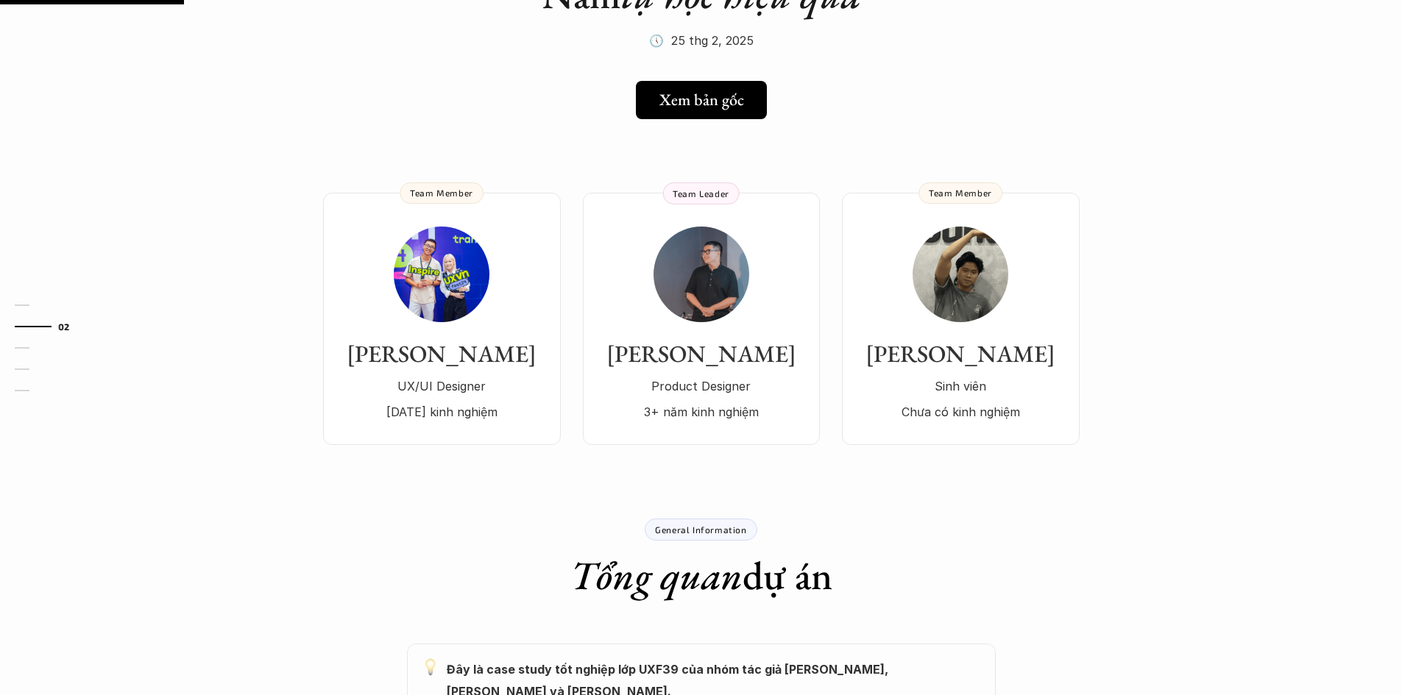
click at [570, 359] on div "[PERSON_NAME] UX/UI Designer [DATE] kinh nghiệm Team Member [PERSON_NAME] Produ…" at bounding box center [571, 319] width 497 height 252
click at [477, 361] on h3 "[PERSON_NAME]" at bounding box center [442, 354] width 208 height 28
drag, startPoint x: 1038, startPoint y: 52, endPoint x: 1045, endPoint y: 55, distance: 8.2
click at [693, 156] on div "[PERSON_NAME] UX/UI Designer [DATE] kinh nghiệm Team Member [PERSON_NAME] Produ…" at bounding box center [701, 297] width 1060 height 297
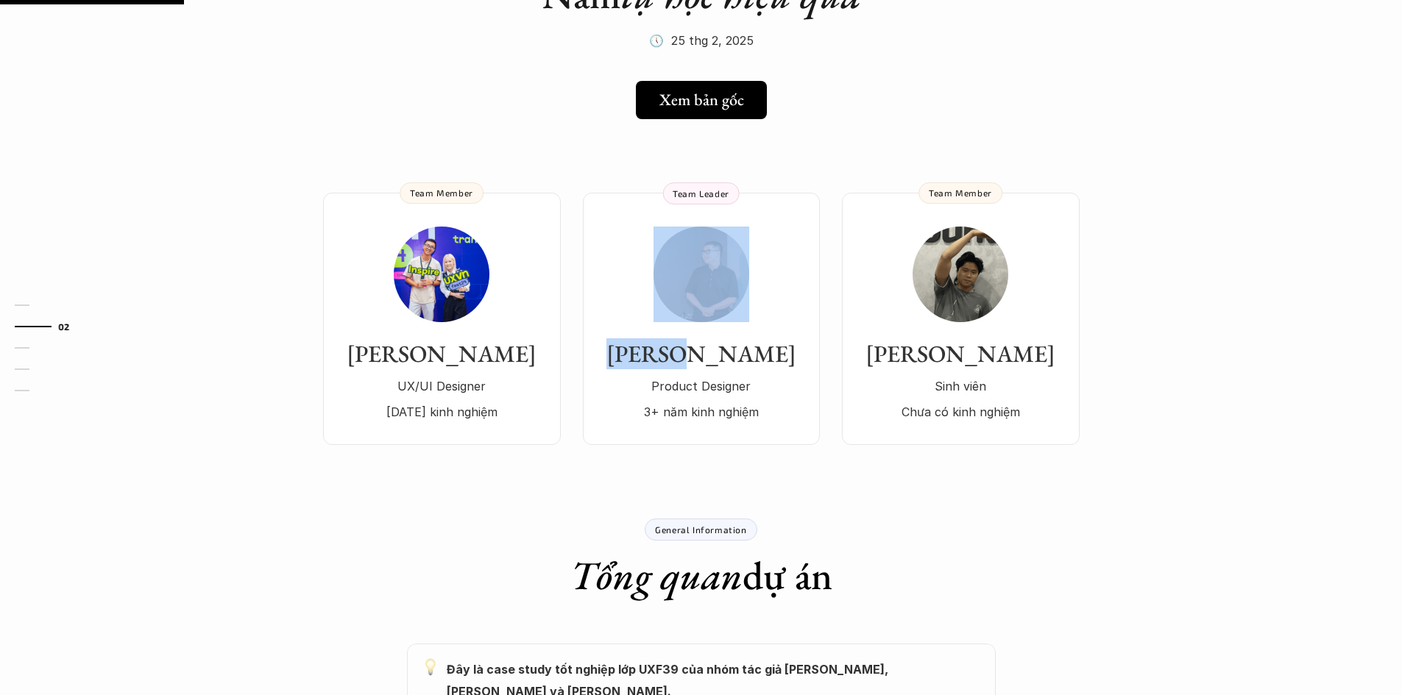
drag, startPoint x: 693, startPoint y: 156, endPoint x: 674, endPoint y: 156, distance: 18.4
click at [675, 156] on div "[PERSON_NAME] UX/UI Designer [DATE] kinh nghiệm Team Member [PERSON_NAME] Produ…" at bounding box center [701, 297] width 1060 height 297
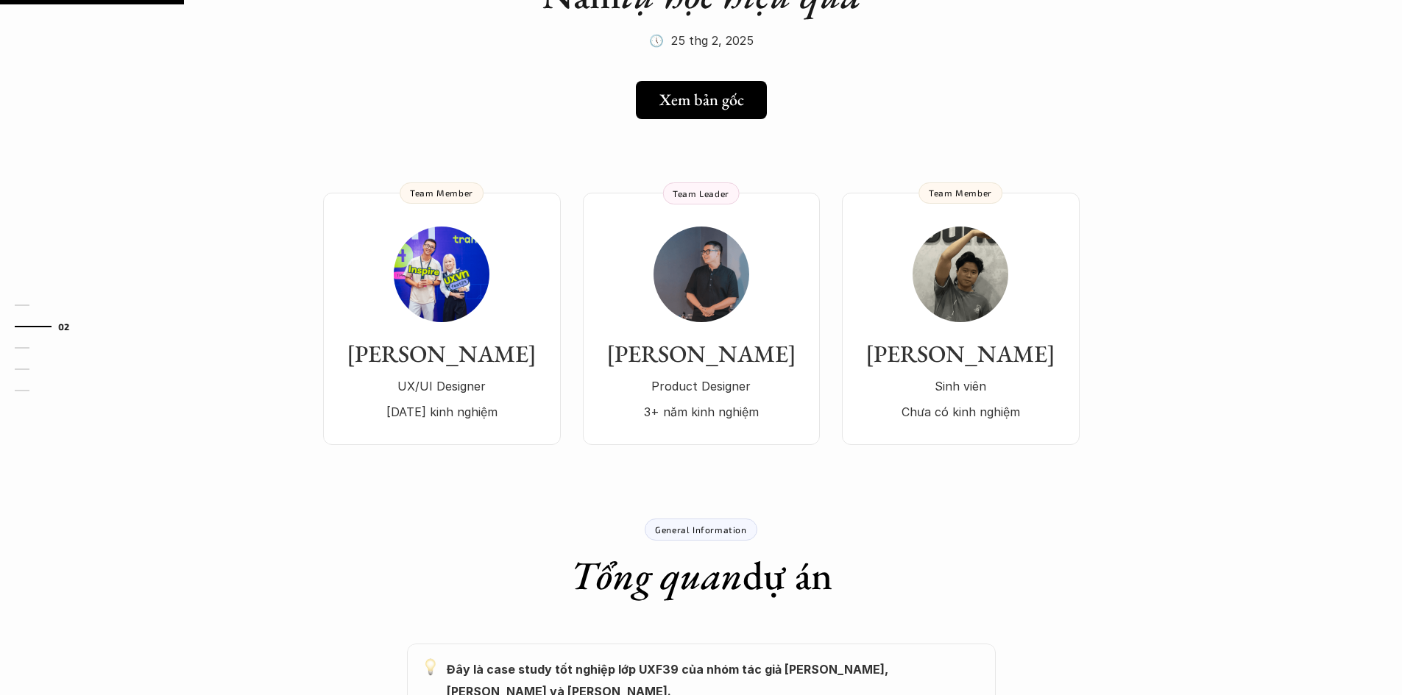
drag, startPoint x: 243, startPoint y: 116, endPoint x: 274, endPoint y: 70, distance: 55.5
click at [827, 189] on div "[PERSON_NAME] UX/UI Designer [DATE] kinh nghiệm Team Member [PERSON_NAME] Produ…" at bounding box center [701, 297] width 1060 height 297
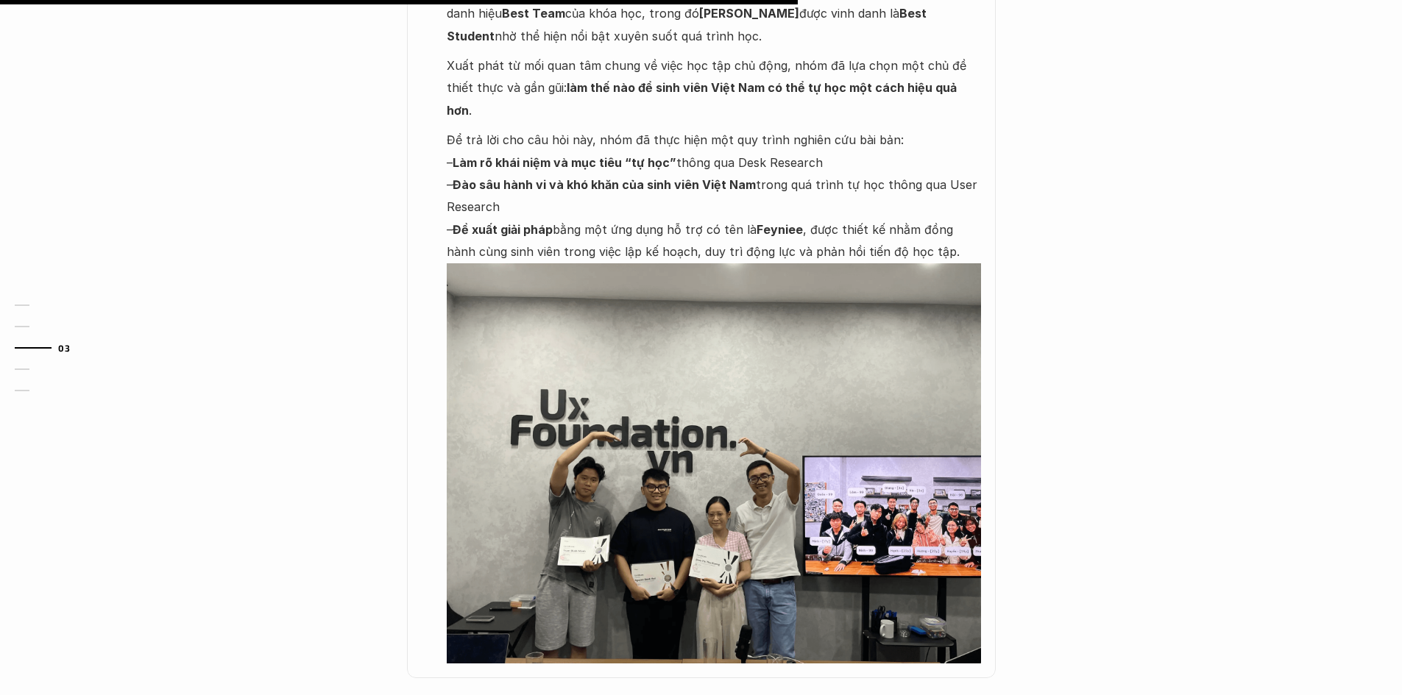
scroll to position [957, 0]
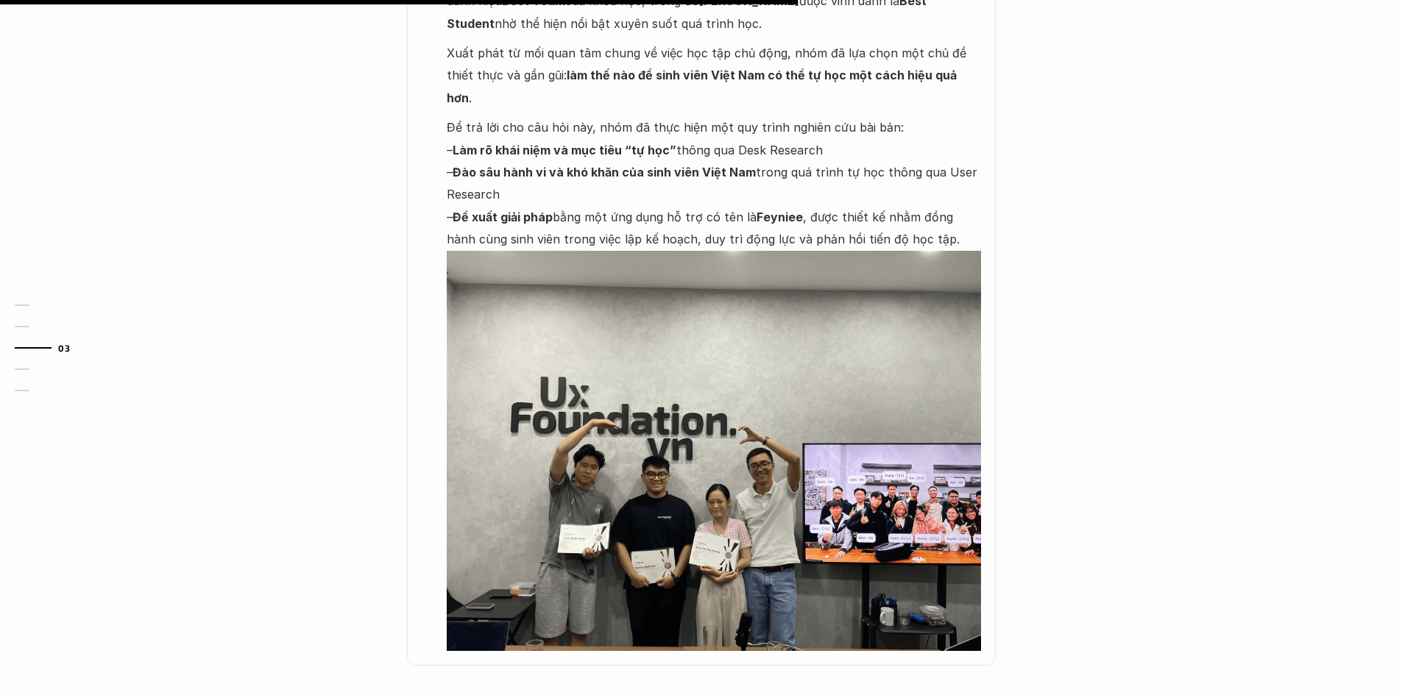
click at [1004, 216] on div "Đây là case study tốt nghiệp lớp UXF39 của nhóm tác giả [PERSON_NAME], [PERSON_…" at bounding box center [701, 287] width 883 height 758
click at [985, 227] on div "Đây là case study tốt nghiệp lớp UXF39 của nhóm tác giả [PERSON_NAME], [PERSON_…" at bounding box center [701, 287] width 589 height 758
click at [81, 216] on div "01 02 03 04 05" at bounding box center [73, 347] width 147 height 695
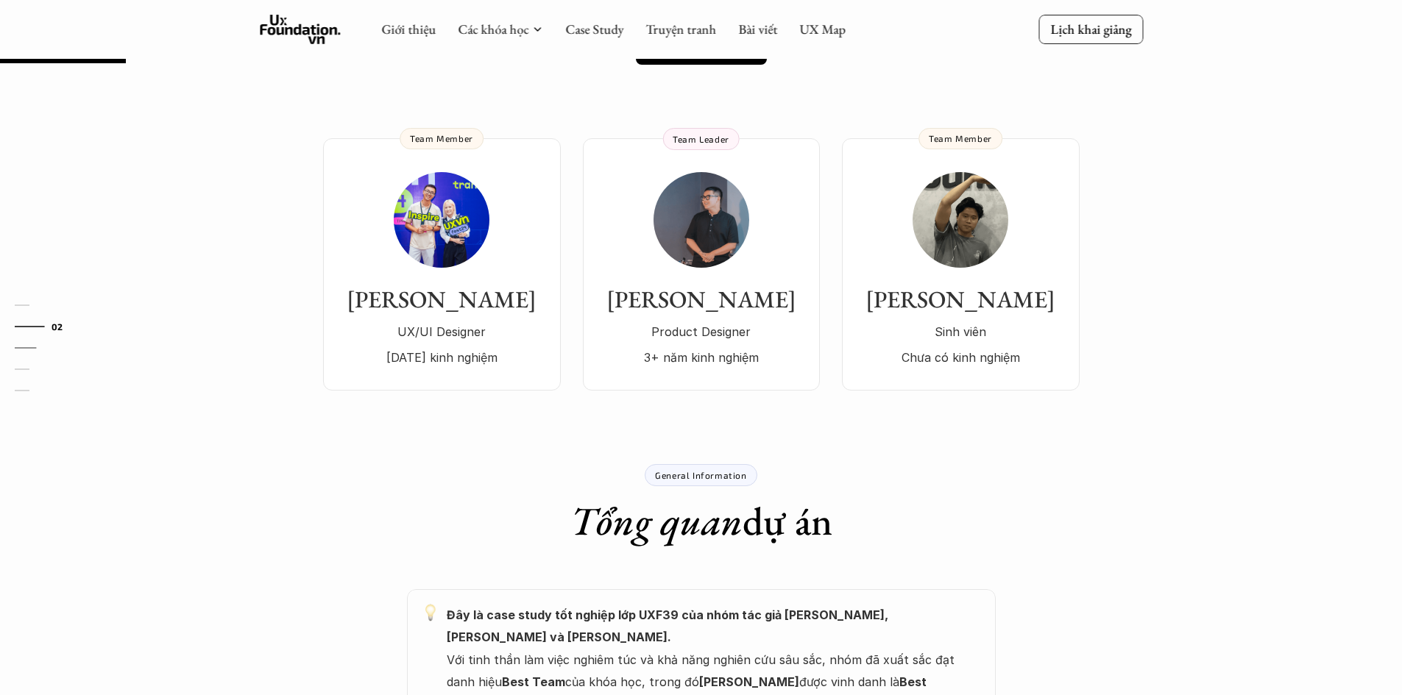
scroll to position [147, 0]
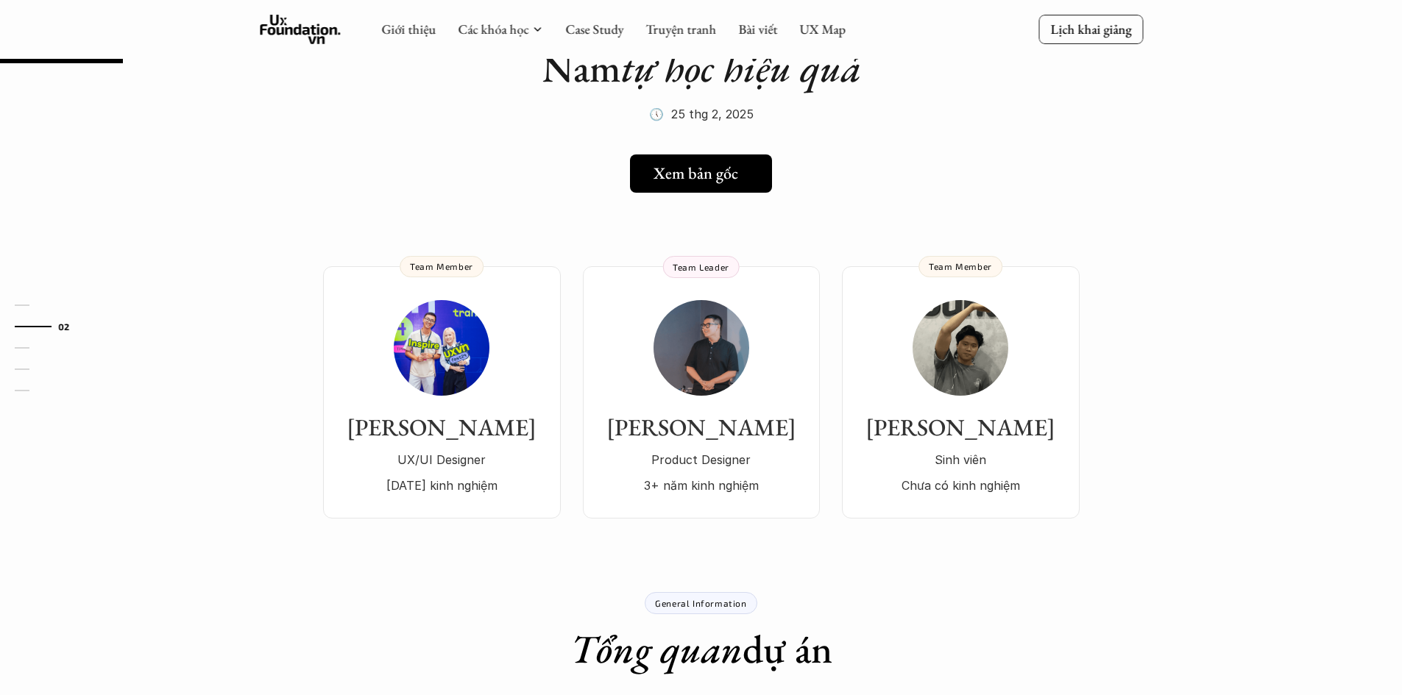
click at [715, 182] on h5 "Xem bản gốc" at bounding box center [695, 173] width 85 height 19
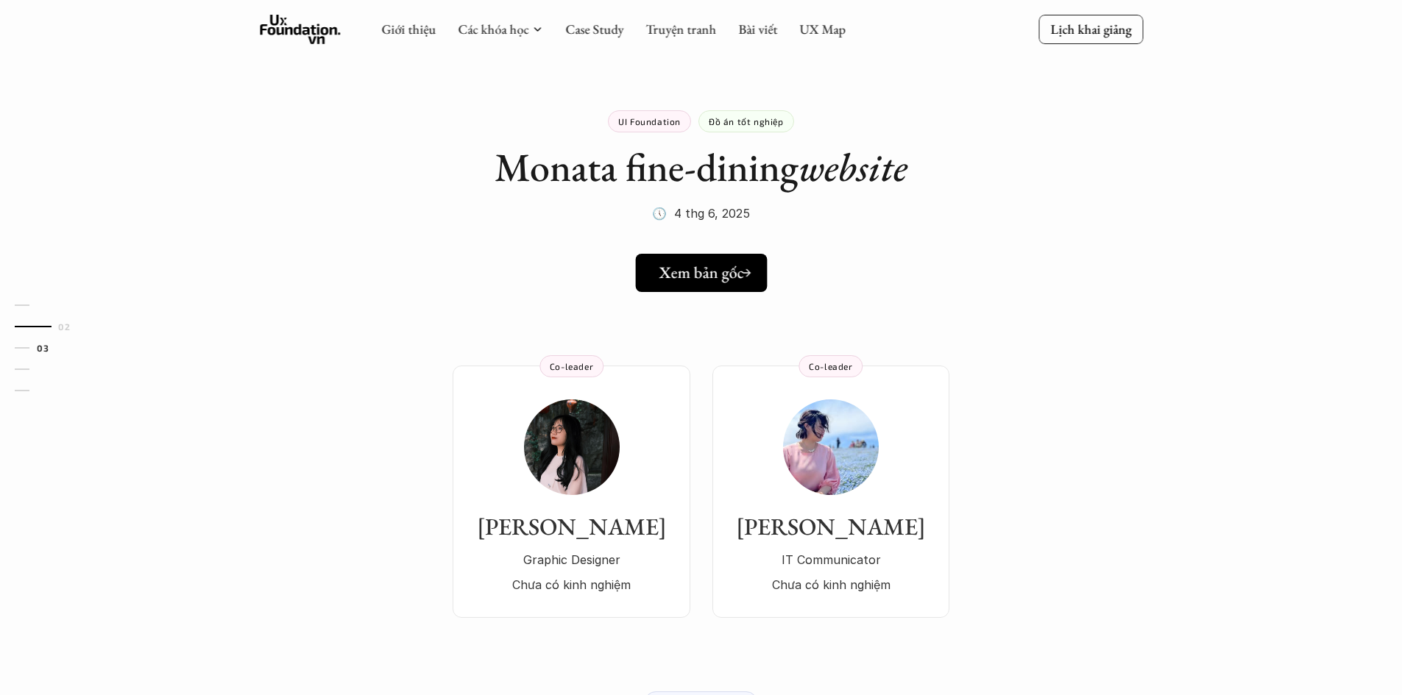
click at [737, 280] on h5 "Xem bản gốc" at bounding box center [701, 272] width 85 height 19
click at [671, 124] on p "UI Foundation" at bounding box center [649, 121] width 63 height 10
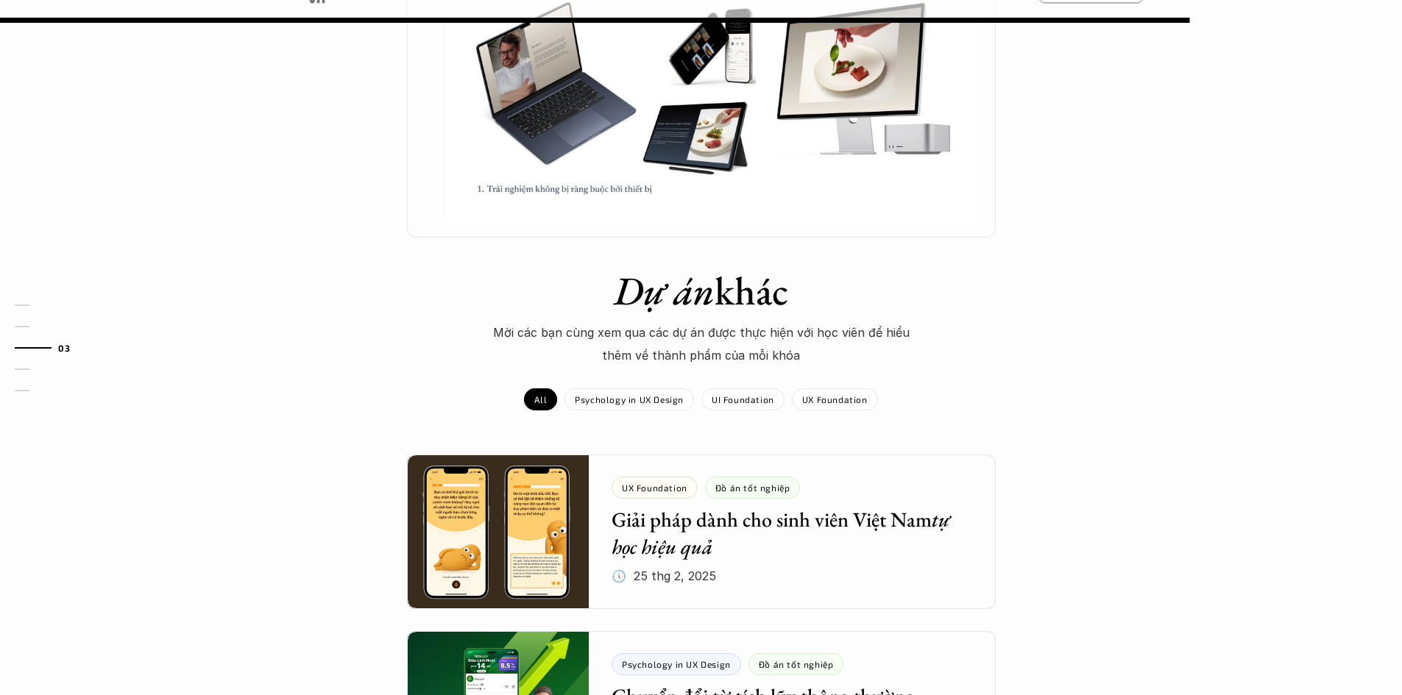
scroll to position [1104, 0]
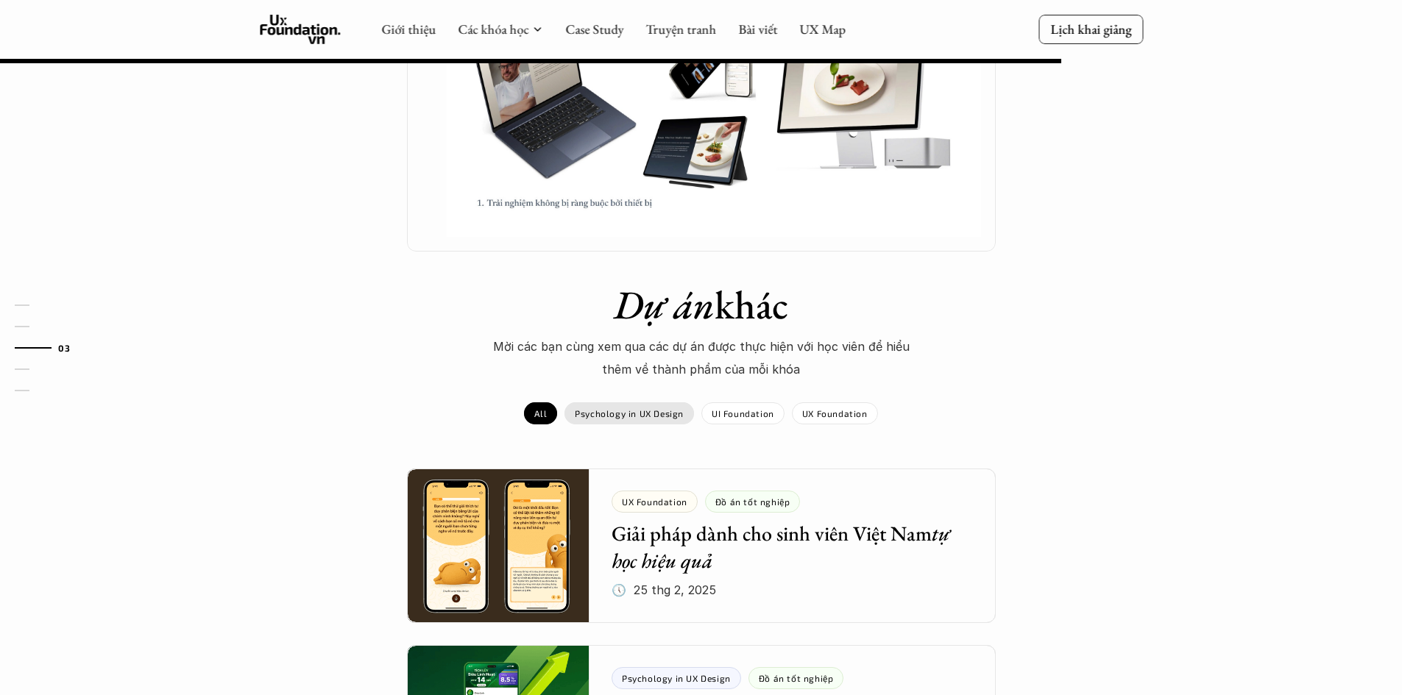
click at [640, 415] on p "Psychology in UX Design" at bounding box center [629, 413] width 109 height 10
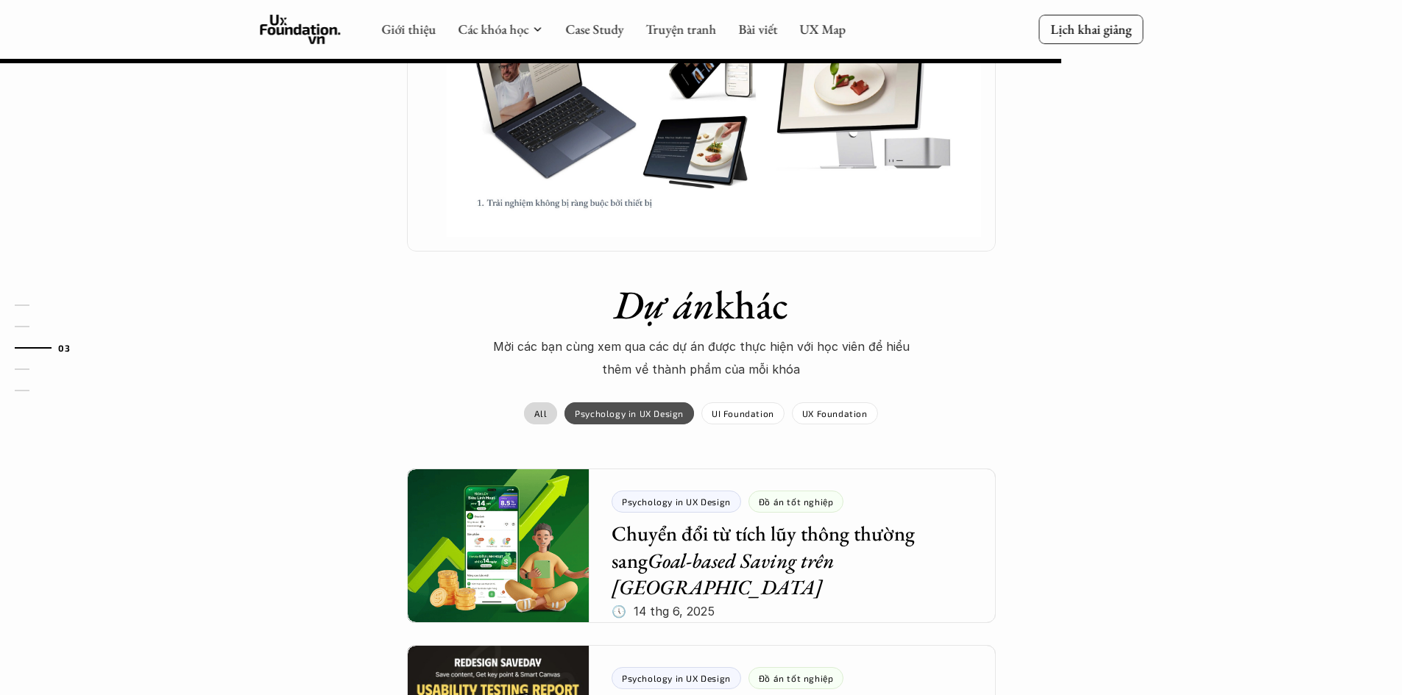
click at [531, 411] on div "All" at bounding box center [540, 414] width 33 height 22
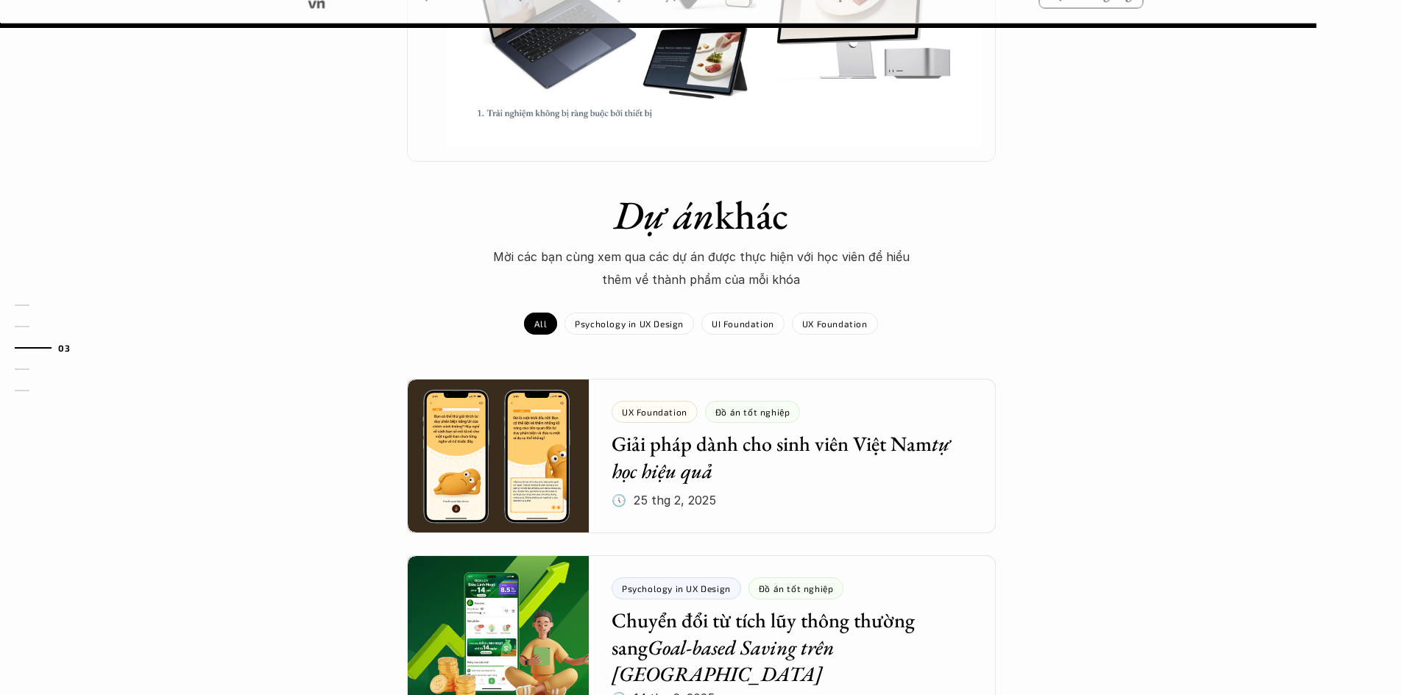
scroll to position [1398, 0]
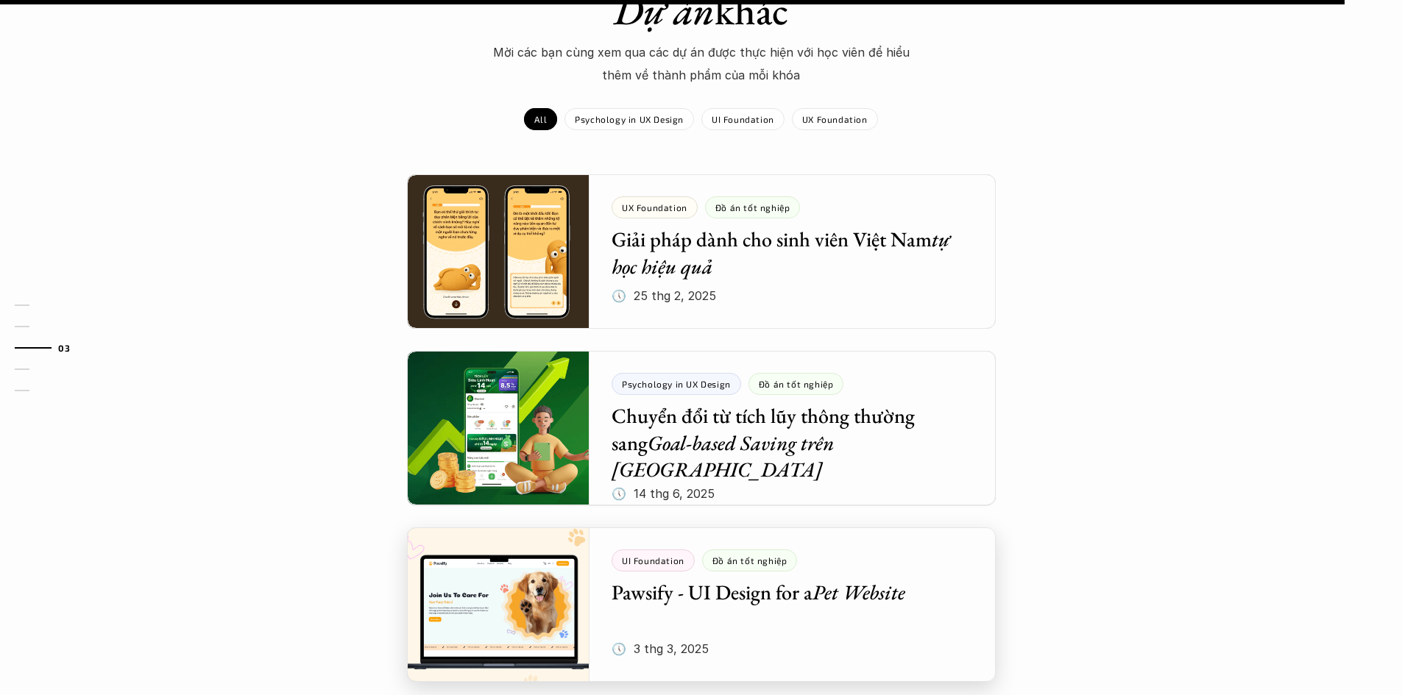
click at [575, 629] on div at bounding box center [701, 605] width 589 height 155
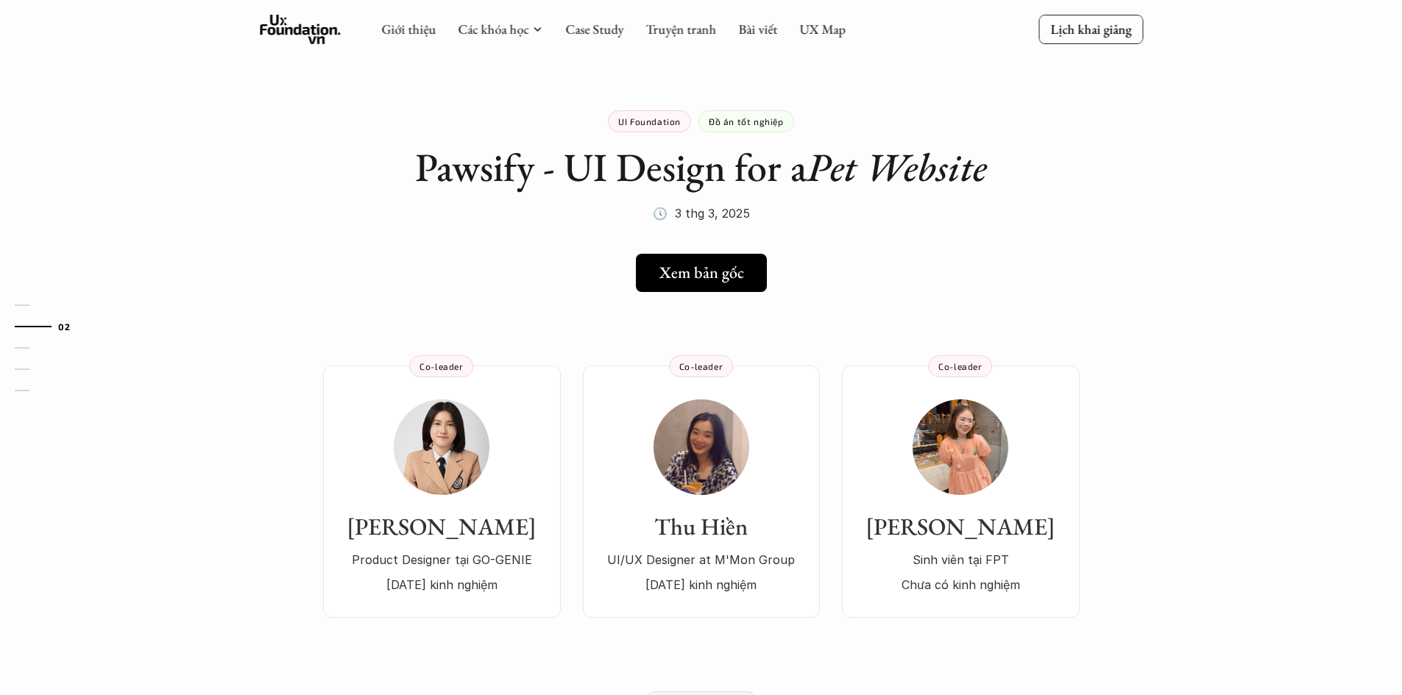
click at [128, 458] on div "01 02 03 04 05" at bounding box center [73, 347] width 147 height 695
click at [90, 455] on div "01 02 03 04 05" at bounding box center [73, 347] width 147 height 695
click at [725, 567] on p "UI/UX Designer at M'Mon Group" at bounding box center [702, 560] width 208 height 22
click at [496, 472] on div "Hoàng Kim Product Designer tại GO-GENIE 2 năm kinh nghiệm" at bounding box center [442, 498] width 208 height 196
